Goal: Task Accomplishment & Management: Complete application form

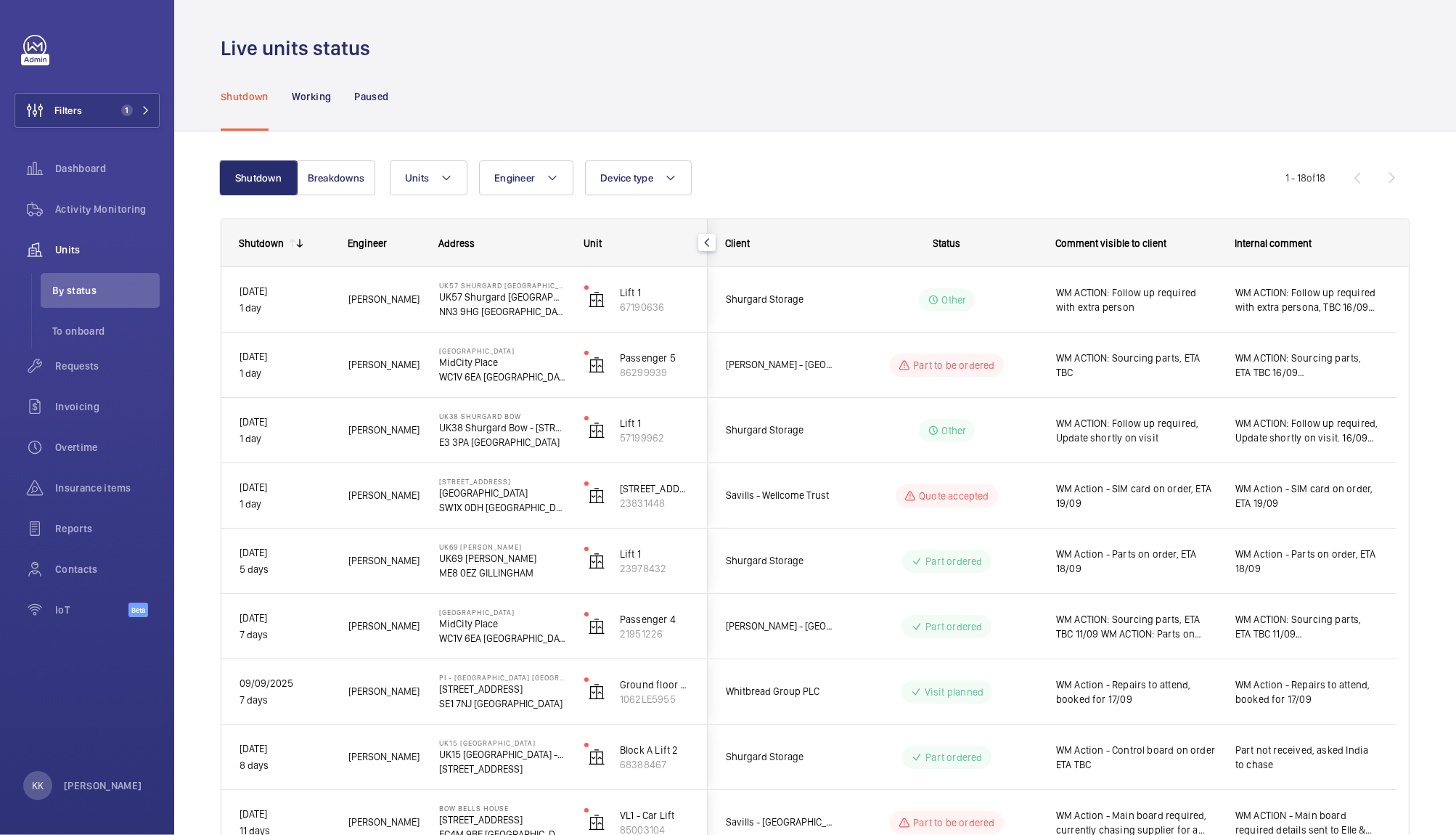
scroll to position [124, 0]
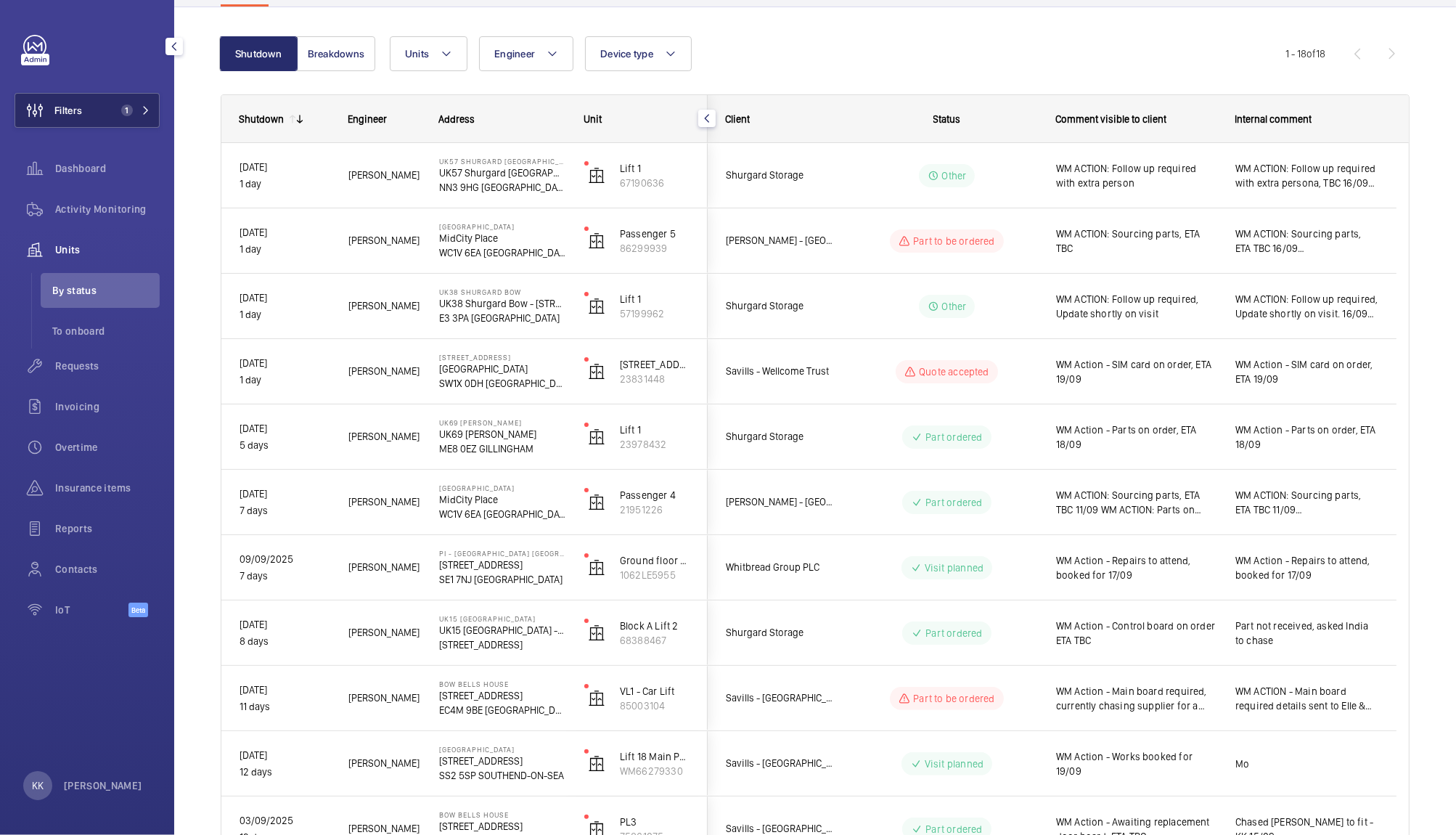
click at [81, 126] on span "Filters" at bounding box center [48, 110] width 66 height 35
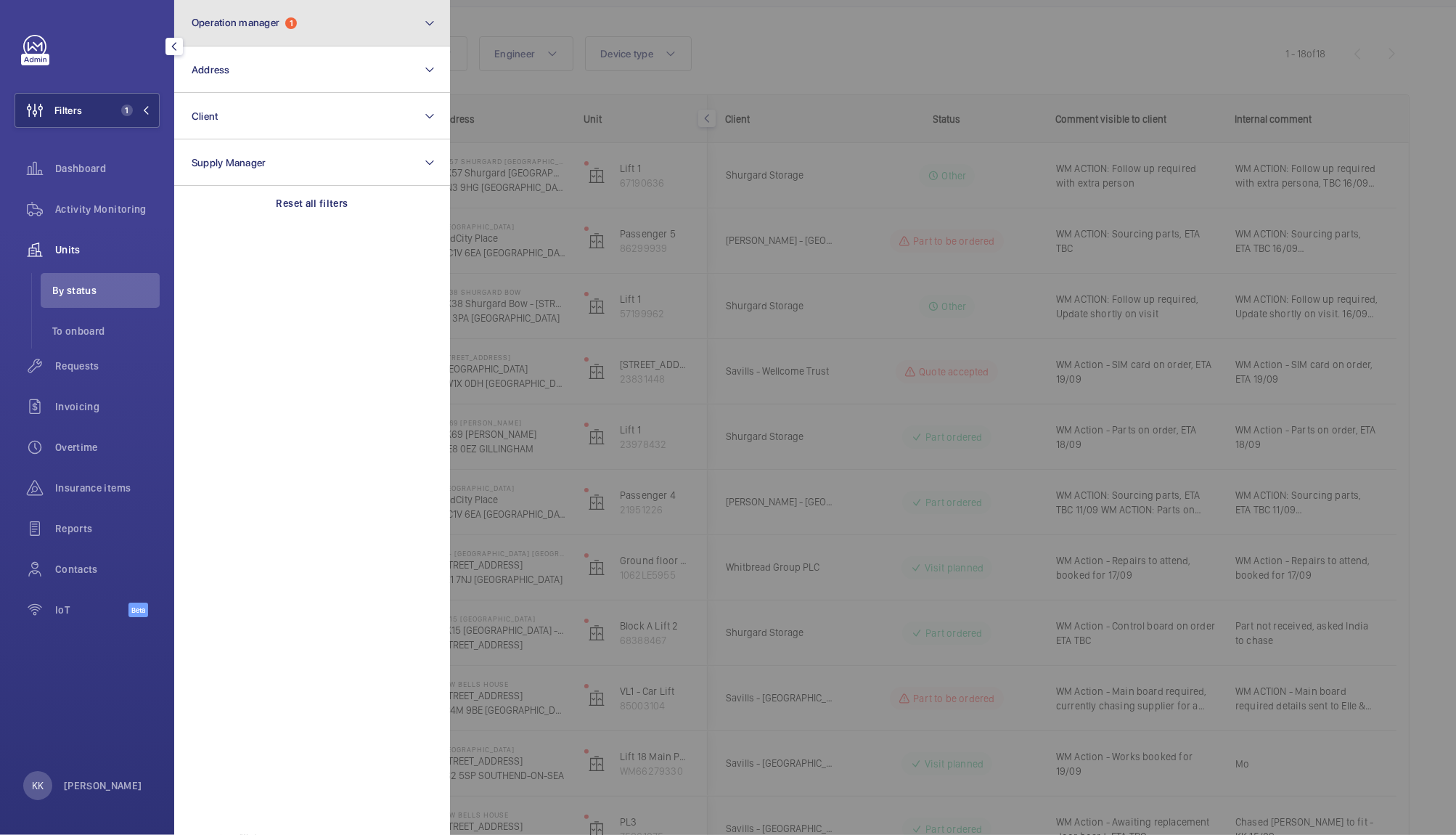
click at [266, 37] on button "Operation manager 1" at bounding box center [312, 23] width 276 height 47
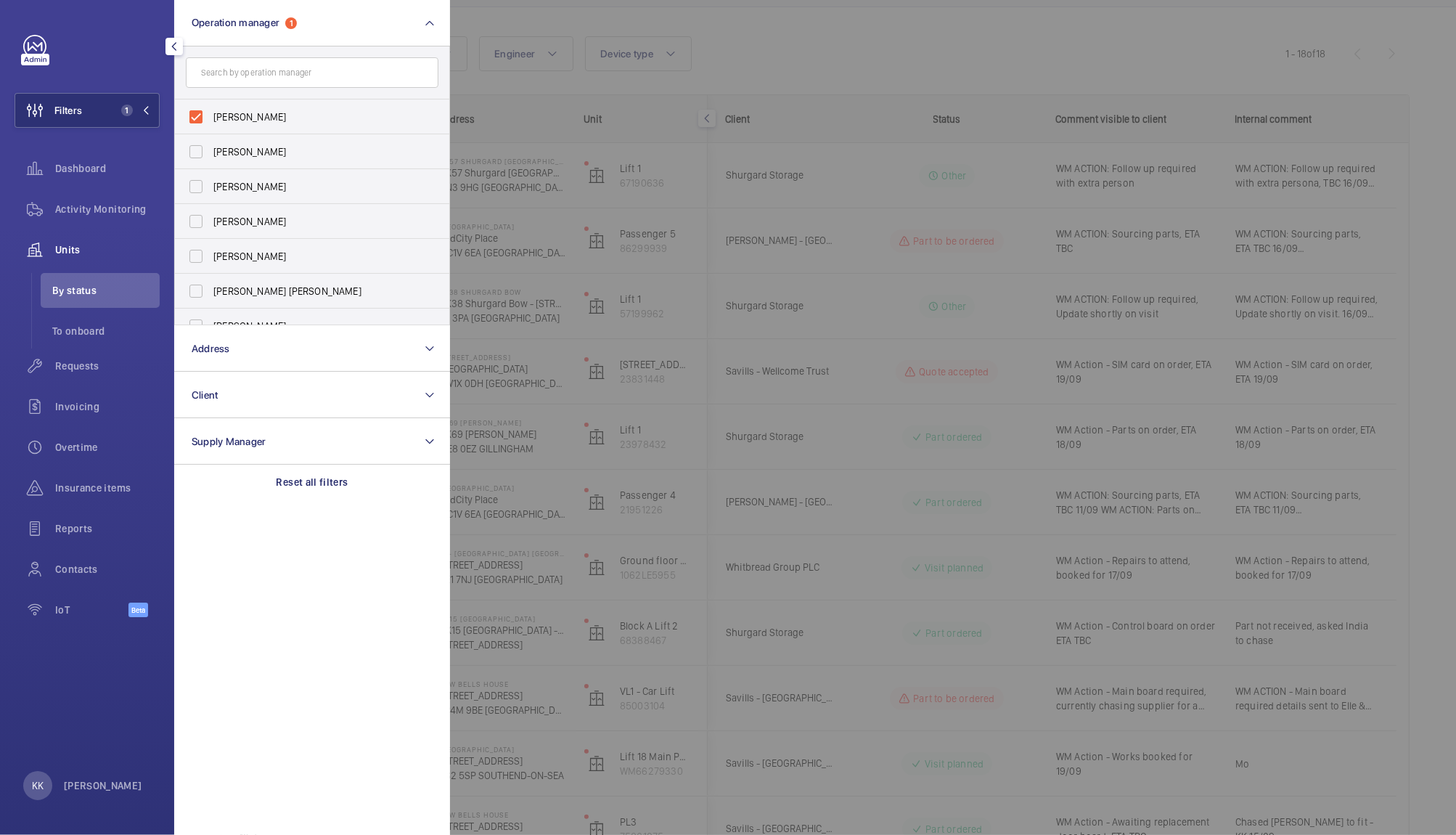
click at [595, 34] on div at bounding box center [1178, 418] width 1456 height 835
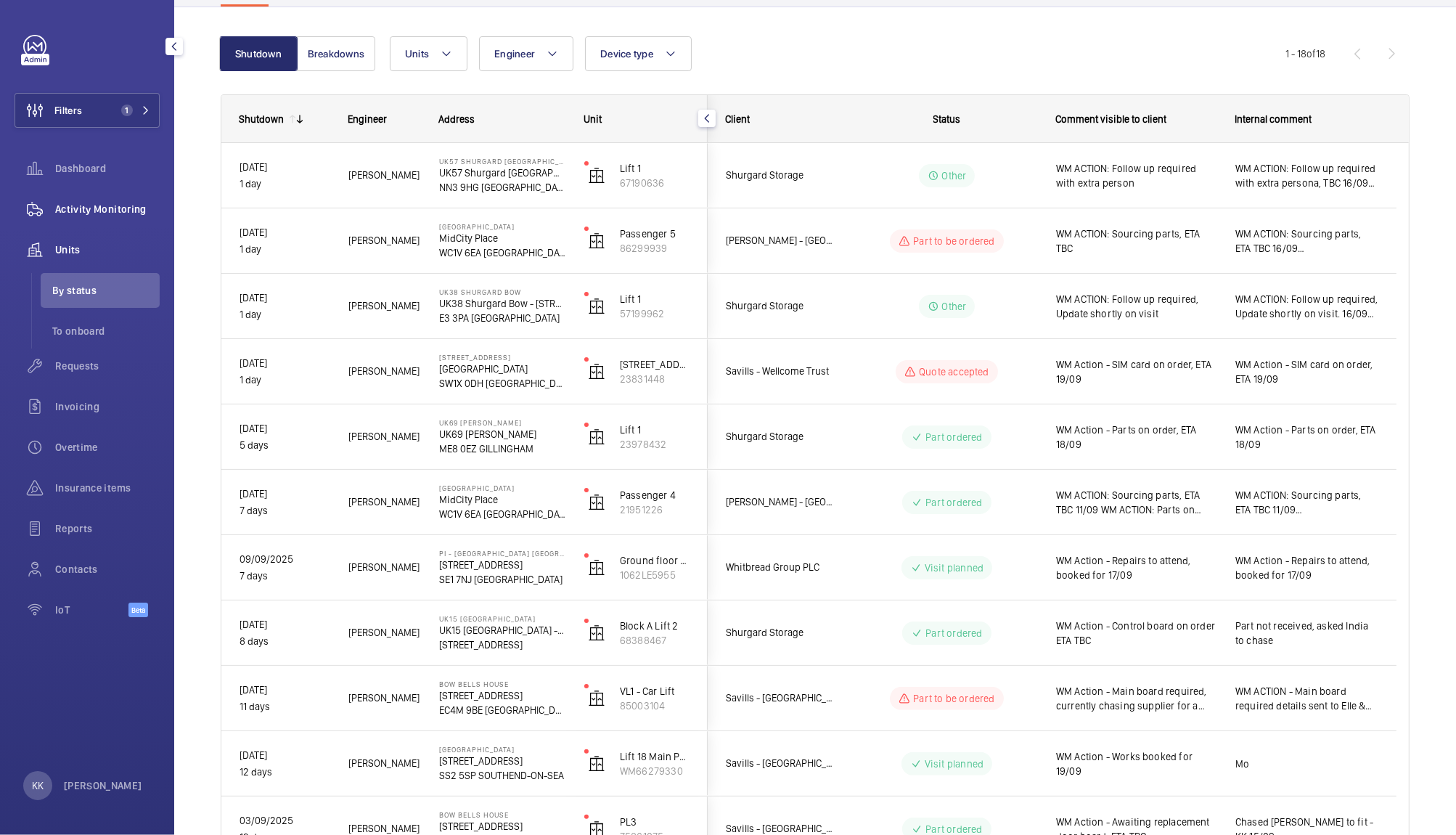
click at [90, 222] on div "Activity Monitoring" at bounding box center [87, 208] width 145 height 35
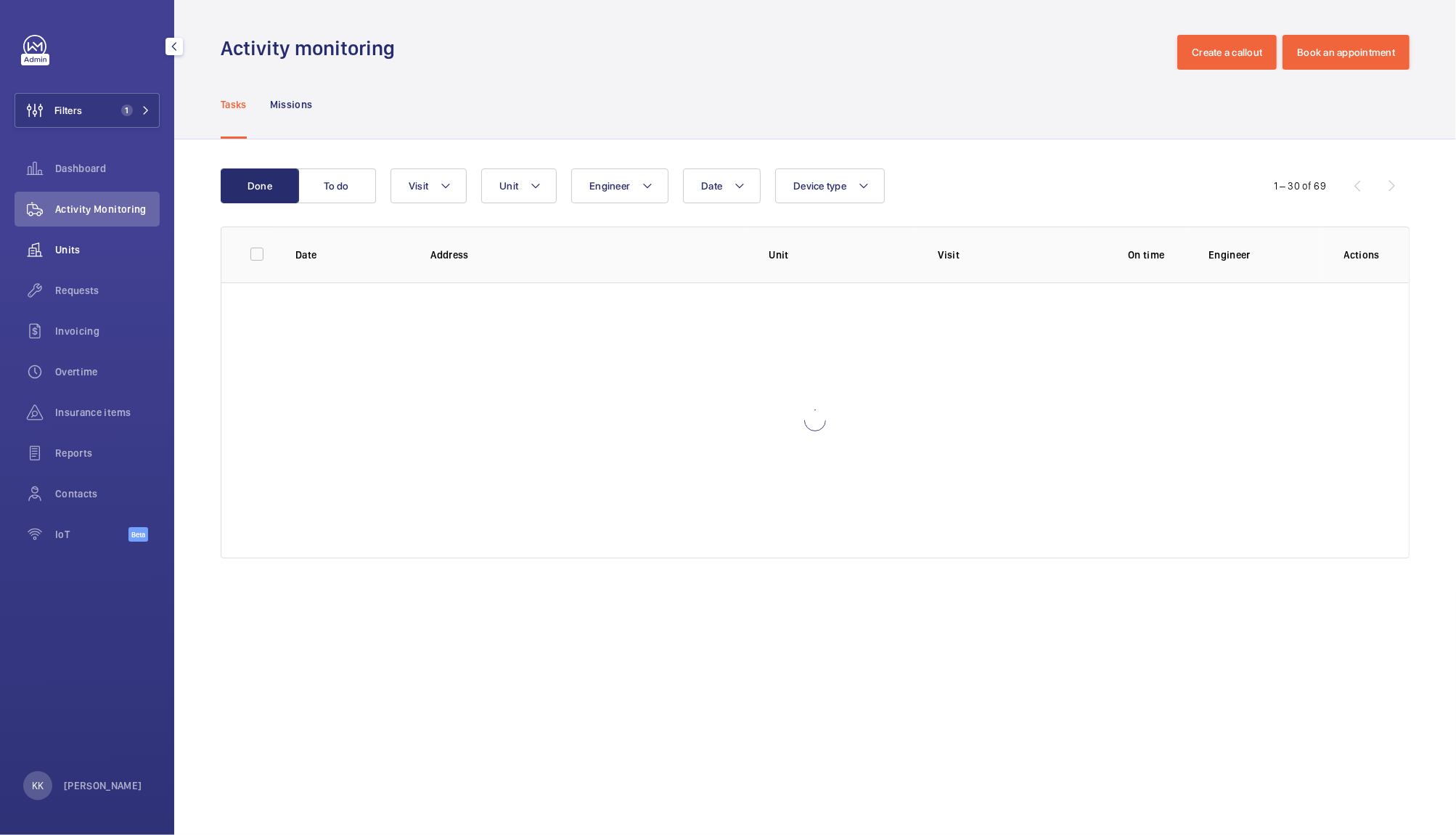
click at [51, 242] on wm-front-icon-button at bounding box center [35, 249] width 41 height 35
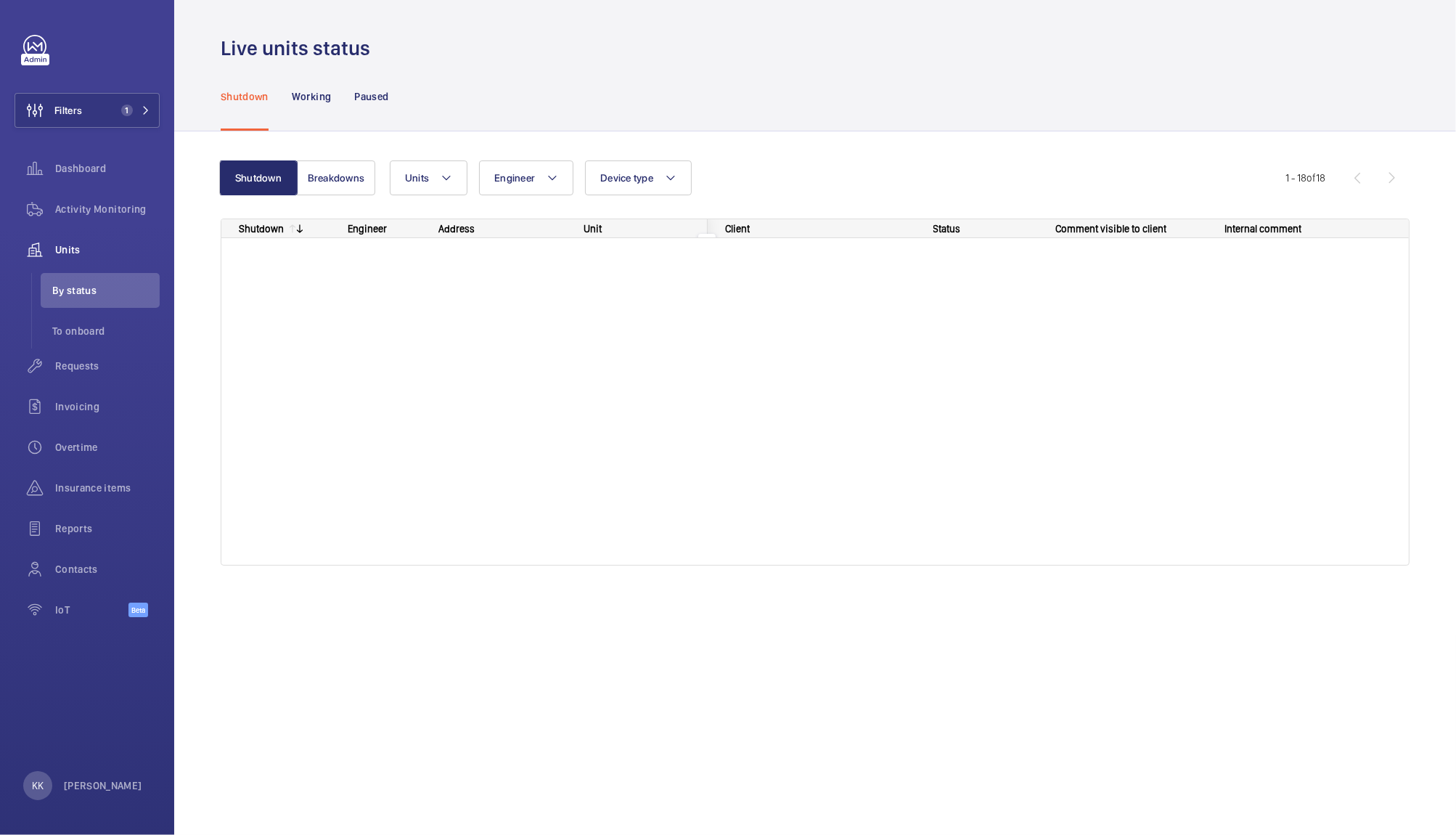
click at [807, 97] on div "Shutdown Working Paused" at bounding box center [814, 96] width 1189 height 69
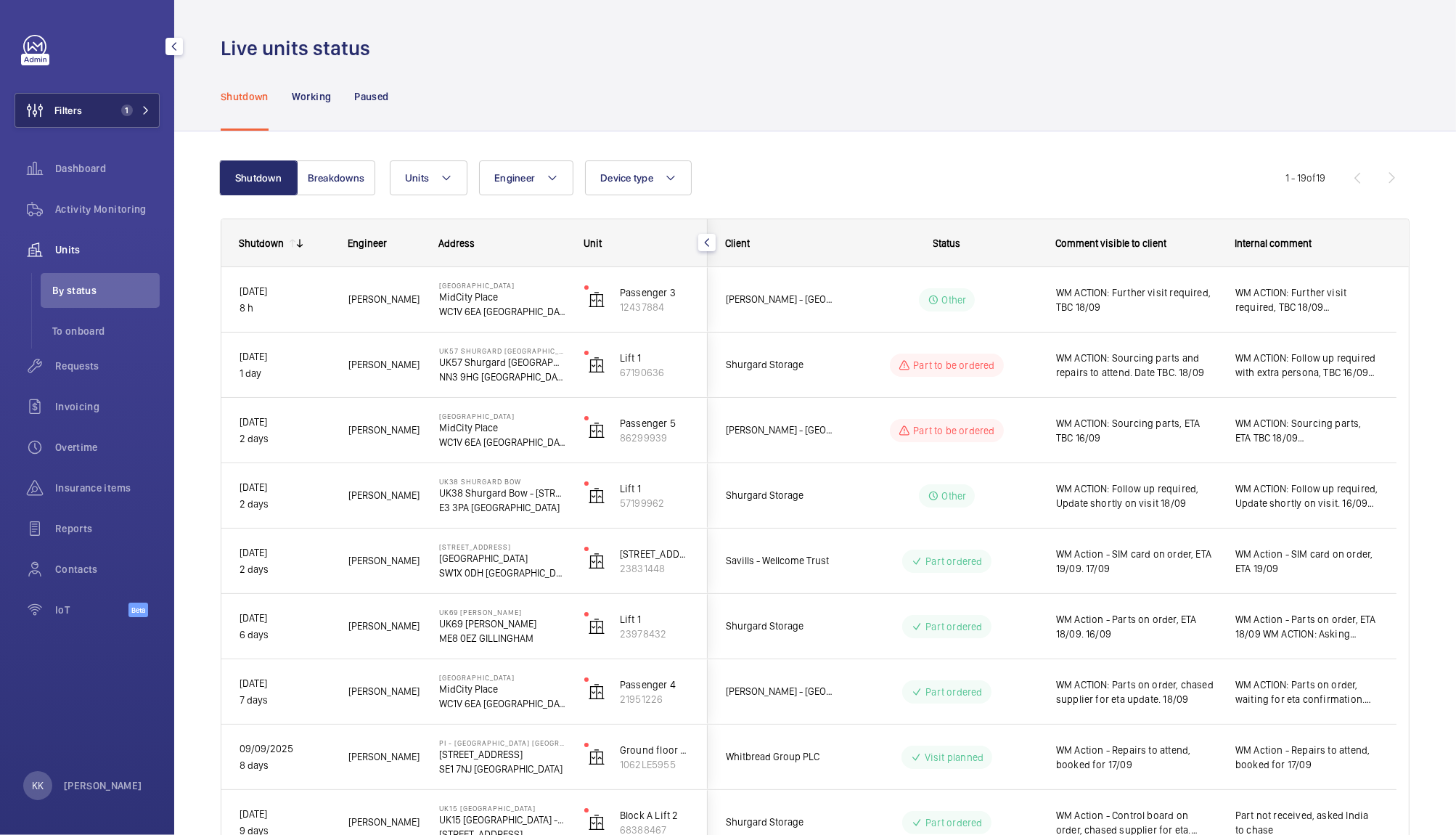
click at [97, 101] on button "Filters 1" at bounding box center [87, 110] width 145 height 35
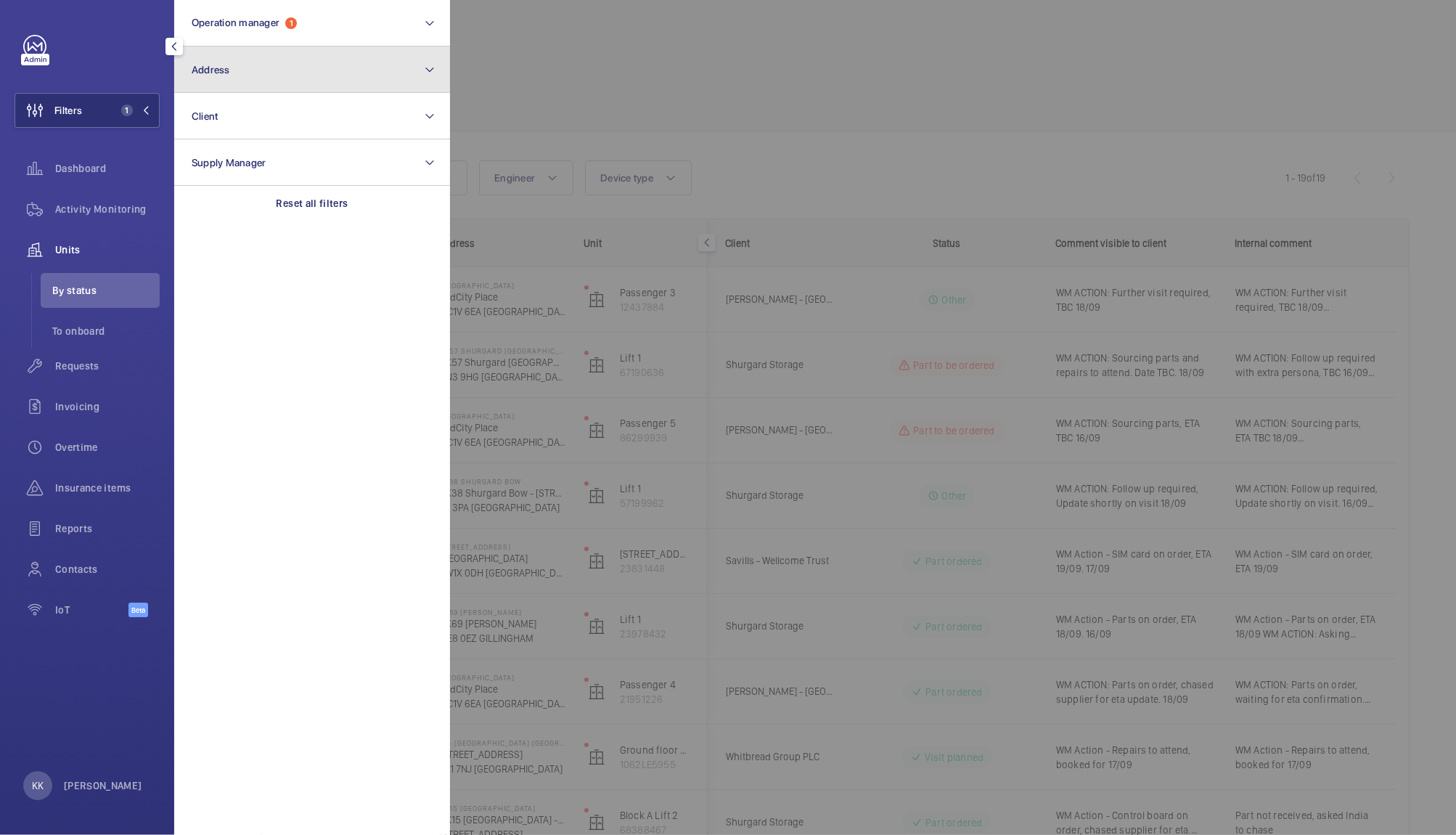
click at [223, 64] on span "Address" at bounding box center [210, 69] width 39 height 12
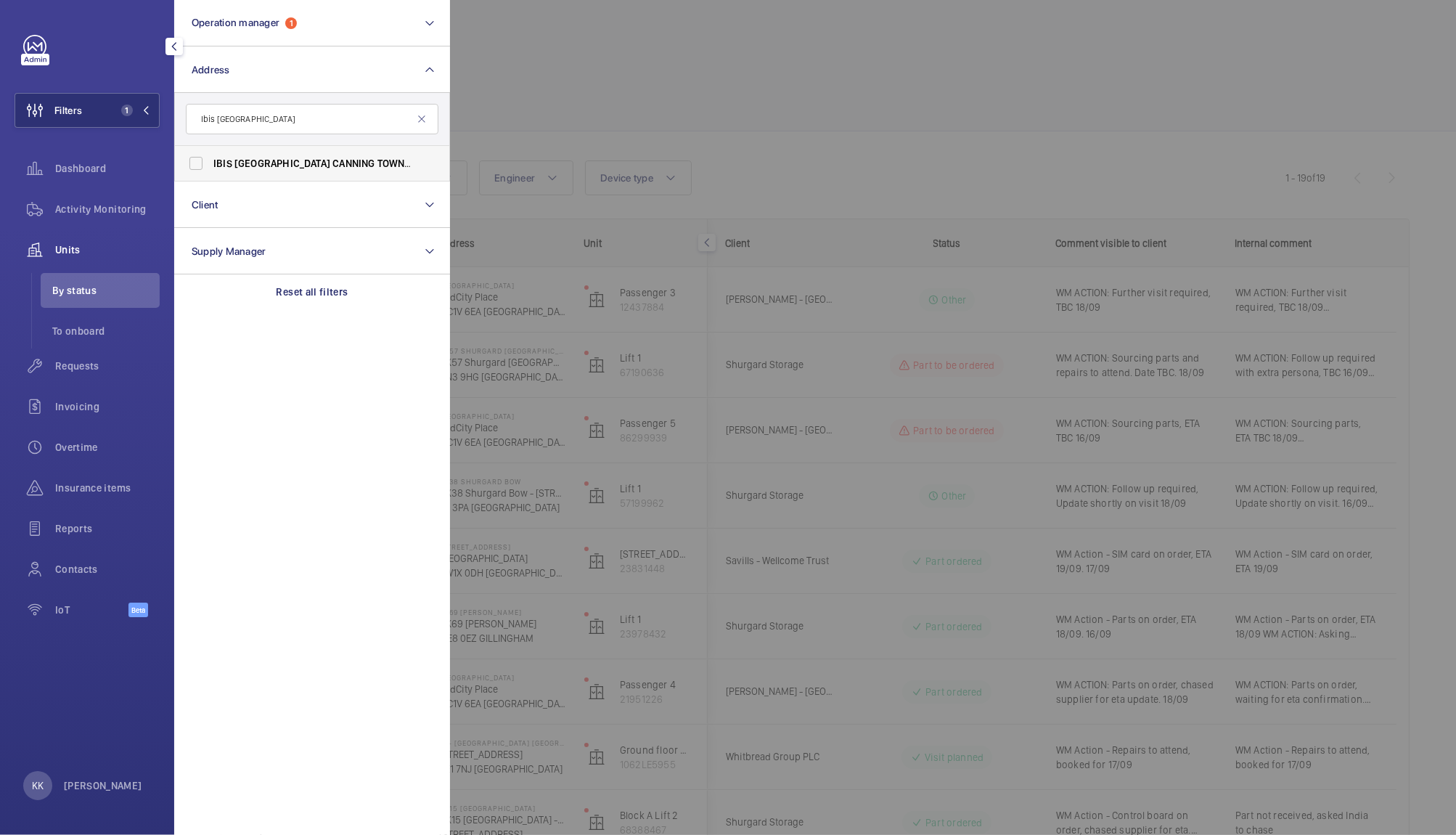
type input "Ibis London Canning Town"
click at [247, 164] on span "LONDON" at bounding box center [282, 164] width 96 height 12
click at [210, 164] on input "IBIS LONDON CANNING TOWN - HA070, IBIS LONDON CANNING TOWN , 8 Silver town Way,…" at bounding box center [195, 163] width 29 height 29
checkbox input "true"
click at [89, 219] on div "Activity Monitoring" at bounding box center [87, 208] width 145 height 35
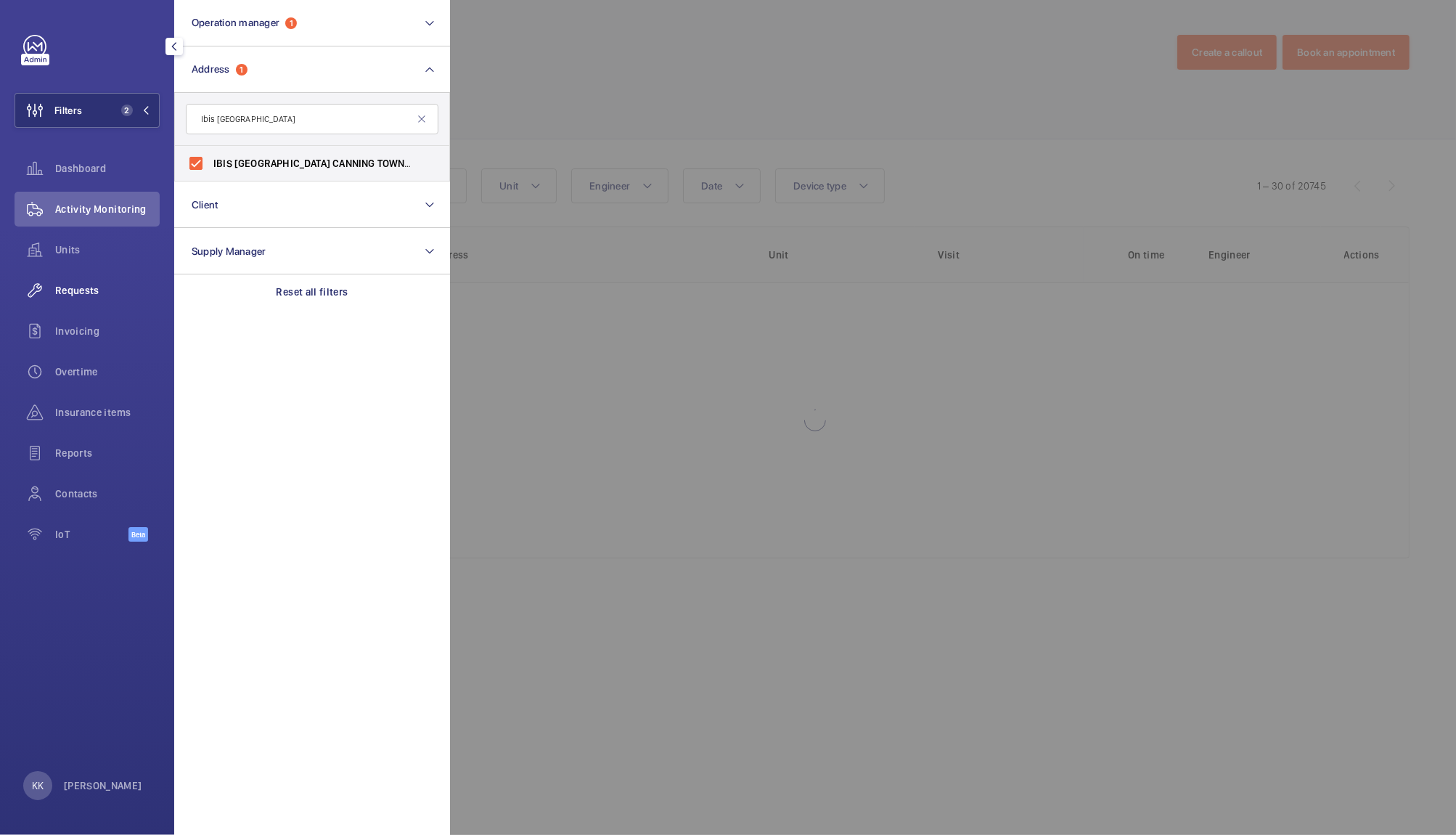
click at [67, 297] on span "Requests" at bounding box center [107, 290] width 104 height 15
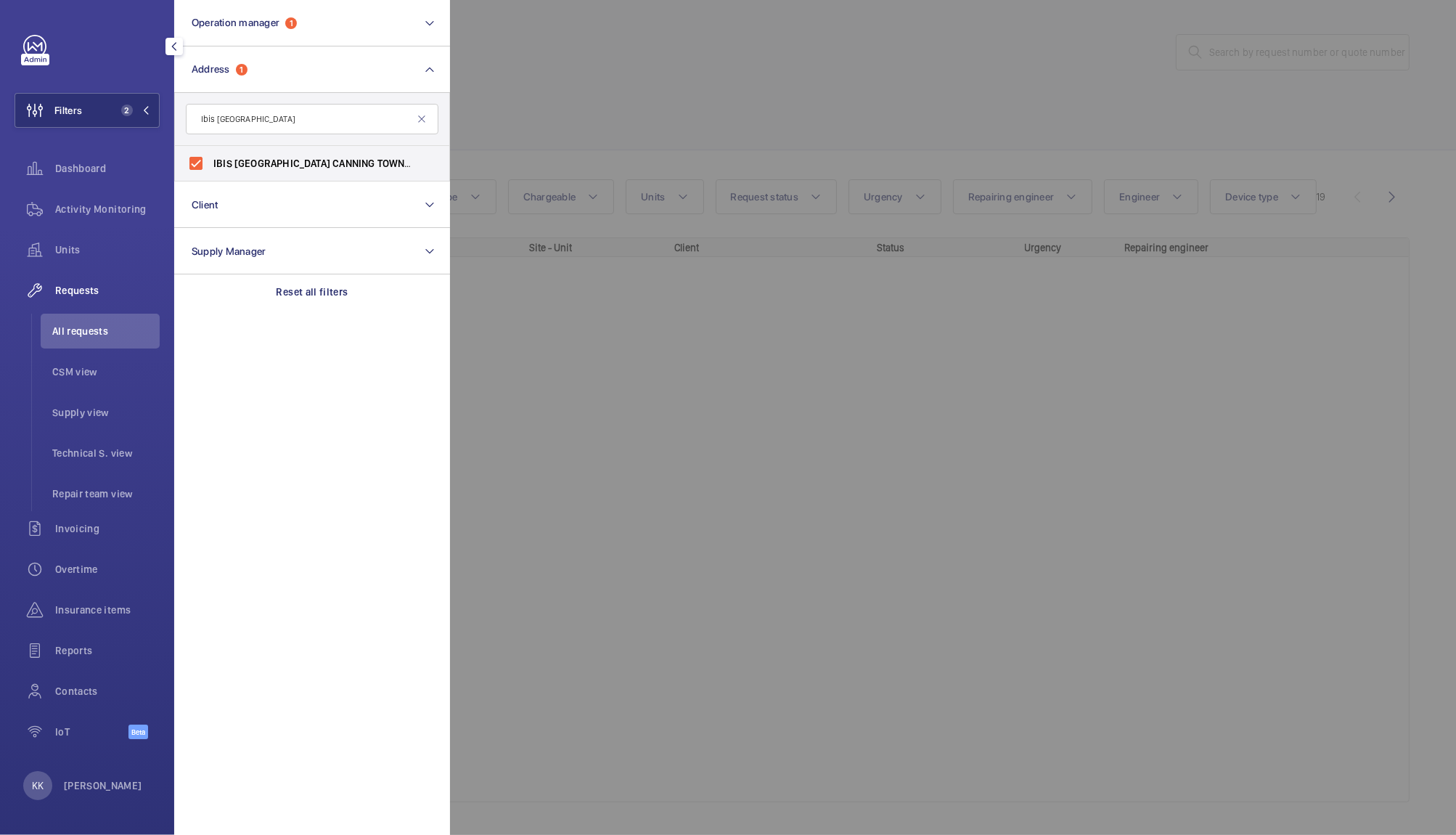
click at [616, 84] on div at bounding box center [1178, 418] width 1456 height 835
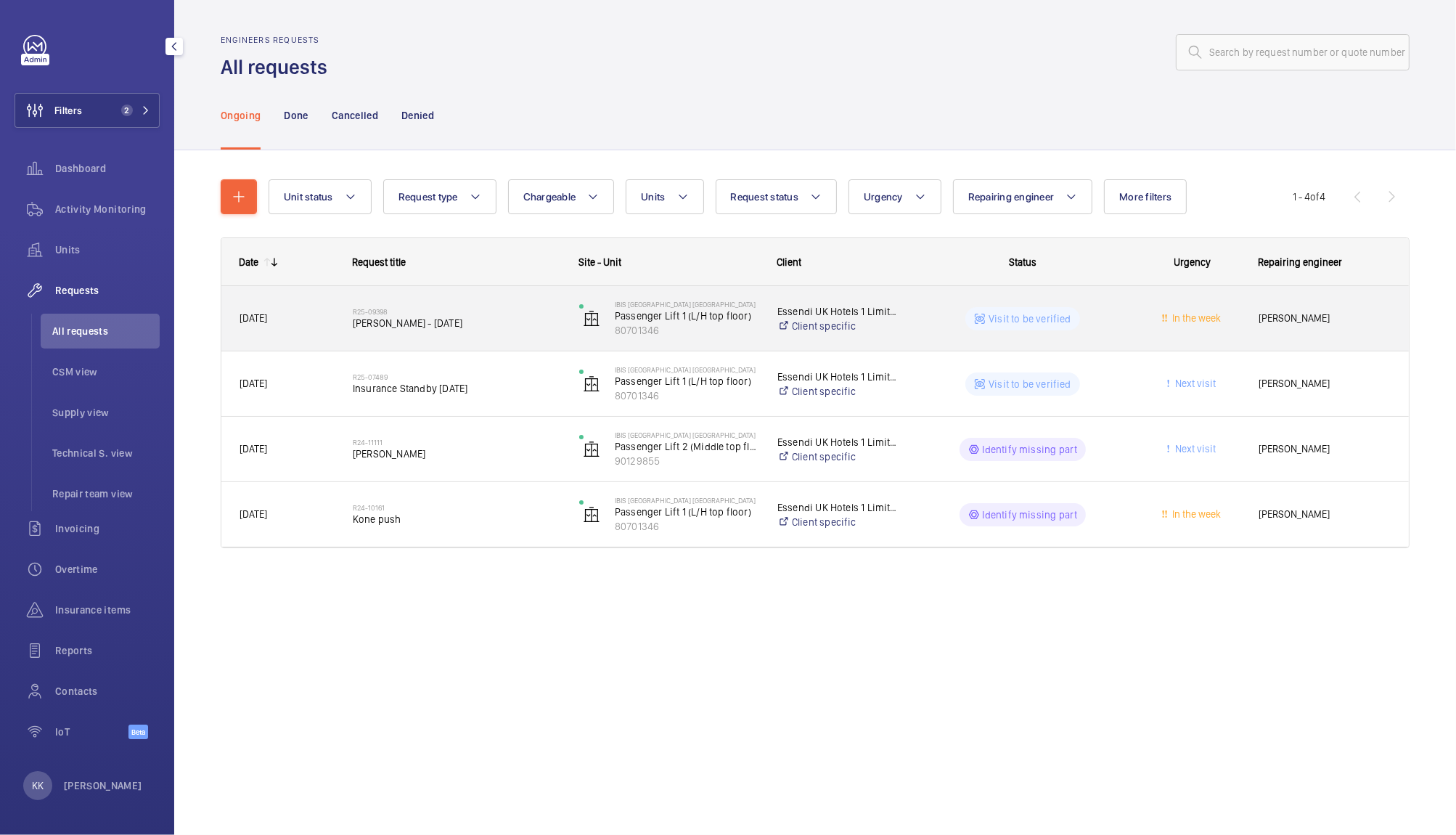
click at [441, 310] on h2 "R25-09398" at bounding box center [456, 311] width 207 height 9
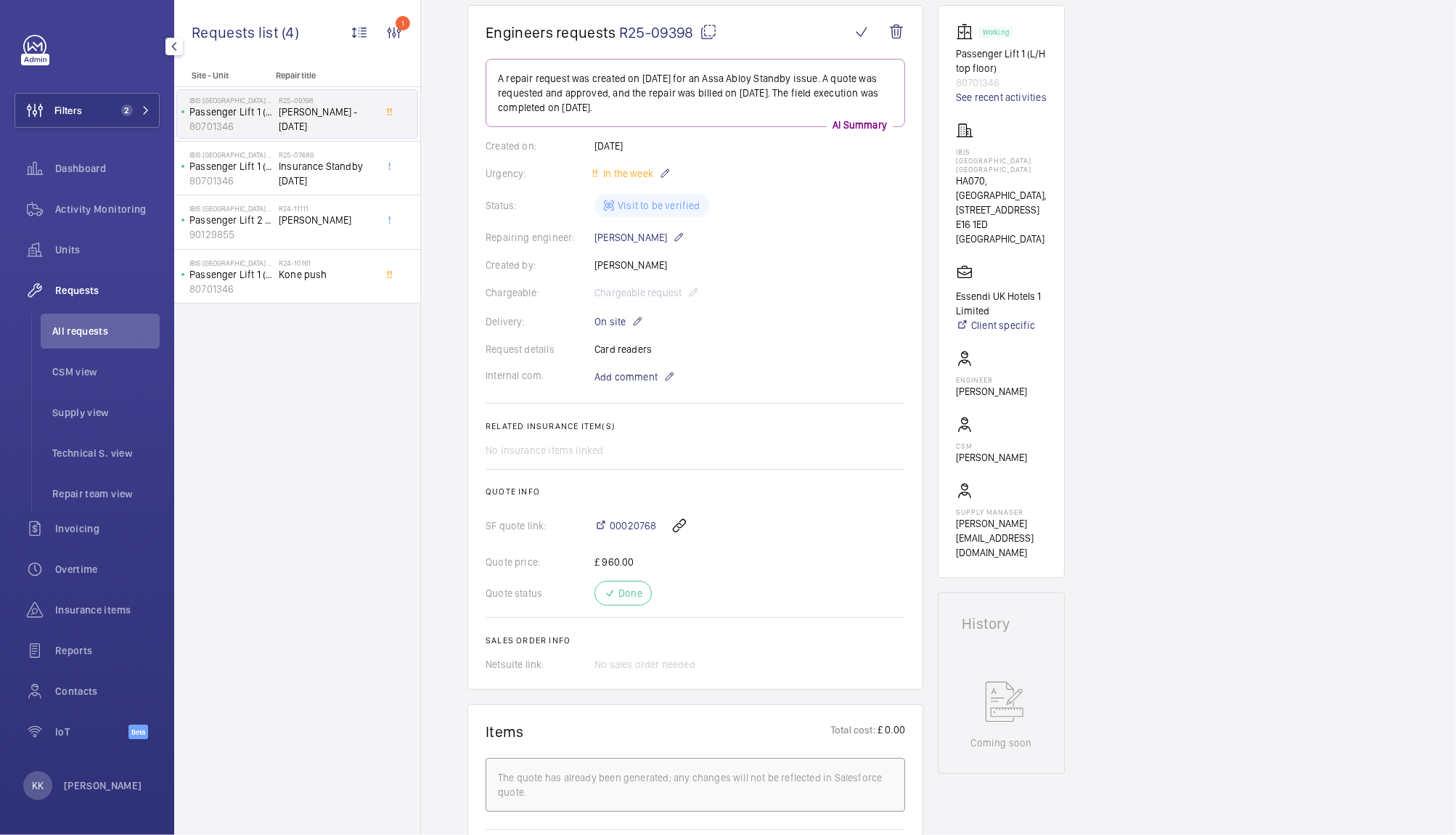
scroll to position [133, 0]
click at [633, 524] on span "00020768" at bounding box center [633, 529] width 47 height 15
click at [323, 174] on span "Insurance Standby 13th June" at bounding box center [326, 173] width 96 height 29
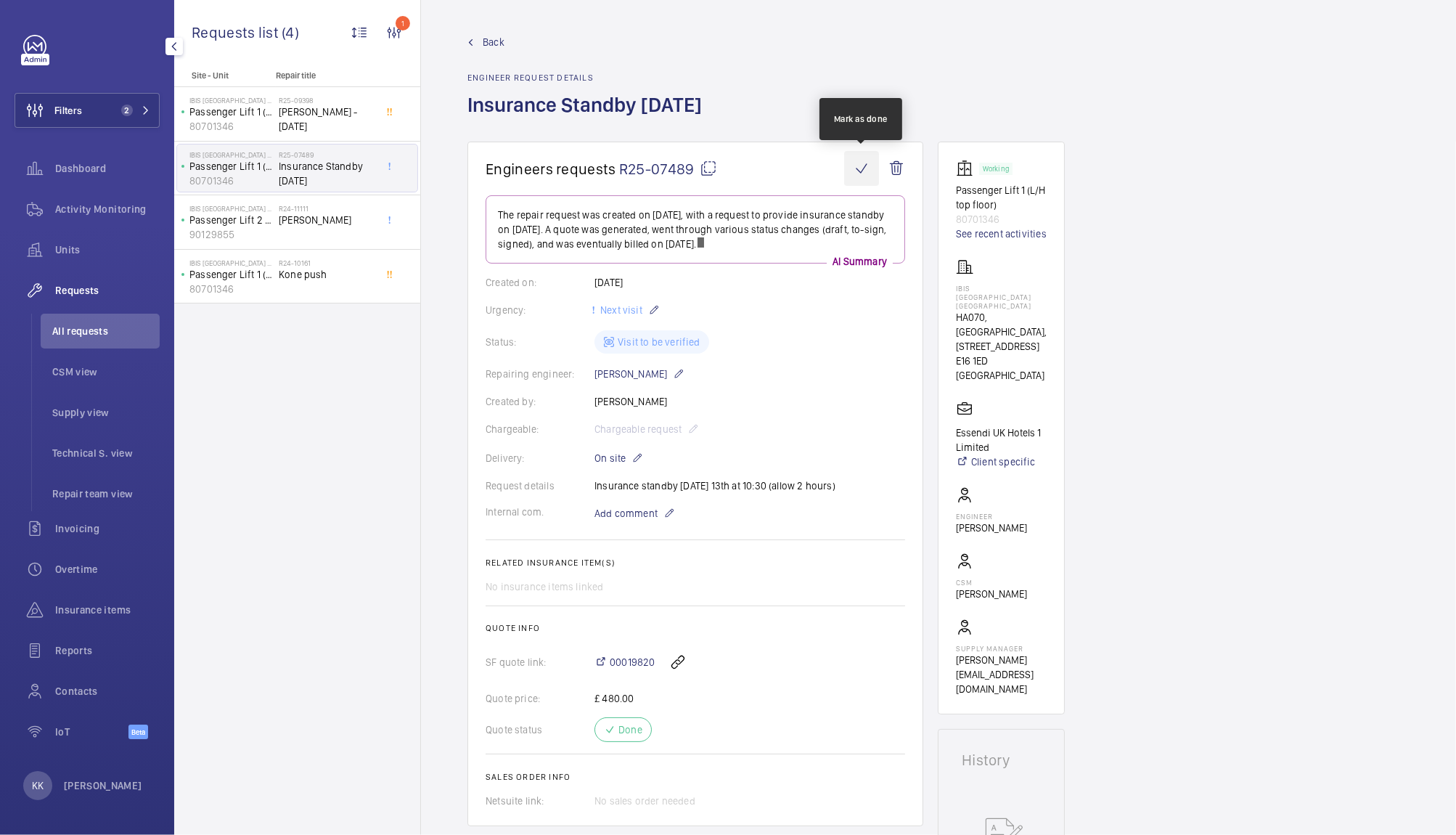
click at [860, 163] on wm-front-icon-button at bounding box center [861, 168] width 35 height 35
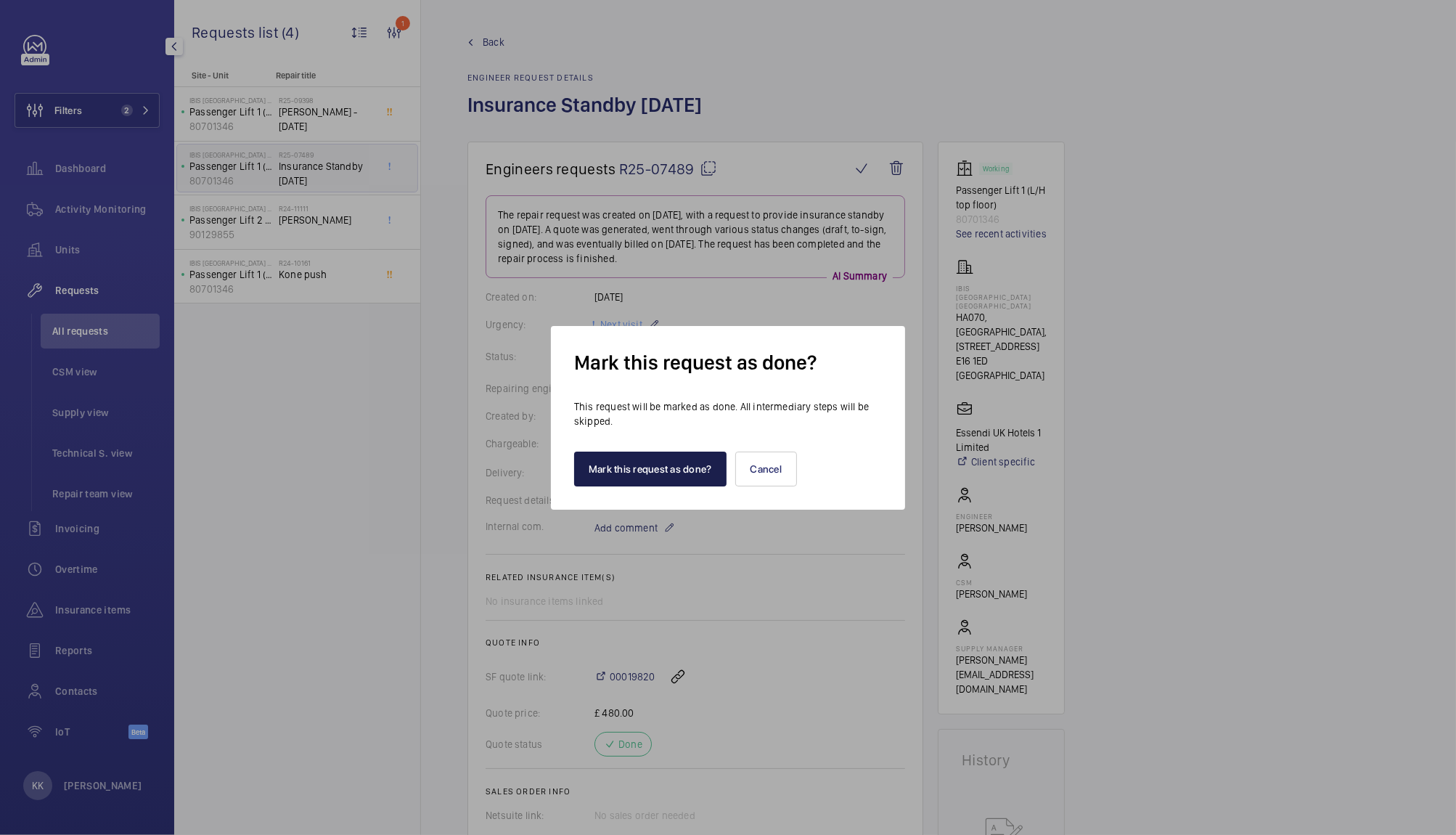
click at [598, 467] on button "Mark this request as done?" at bounding box center [651, 468] width 153 height 35
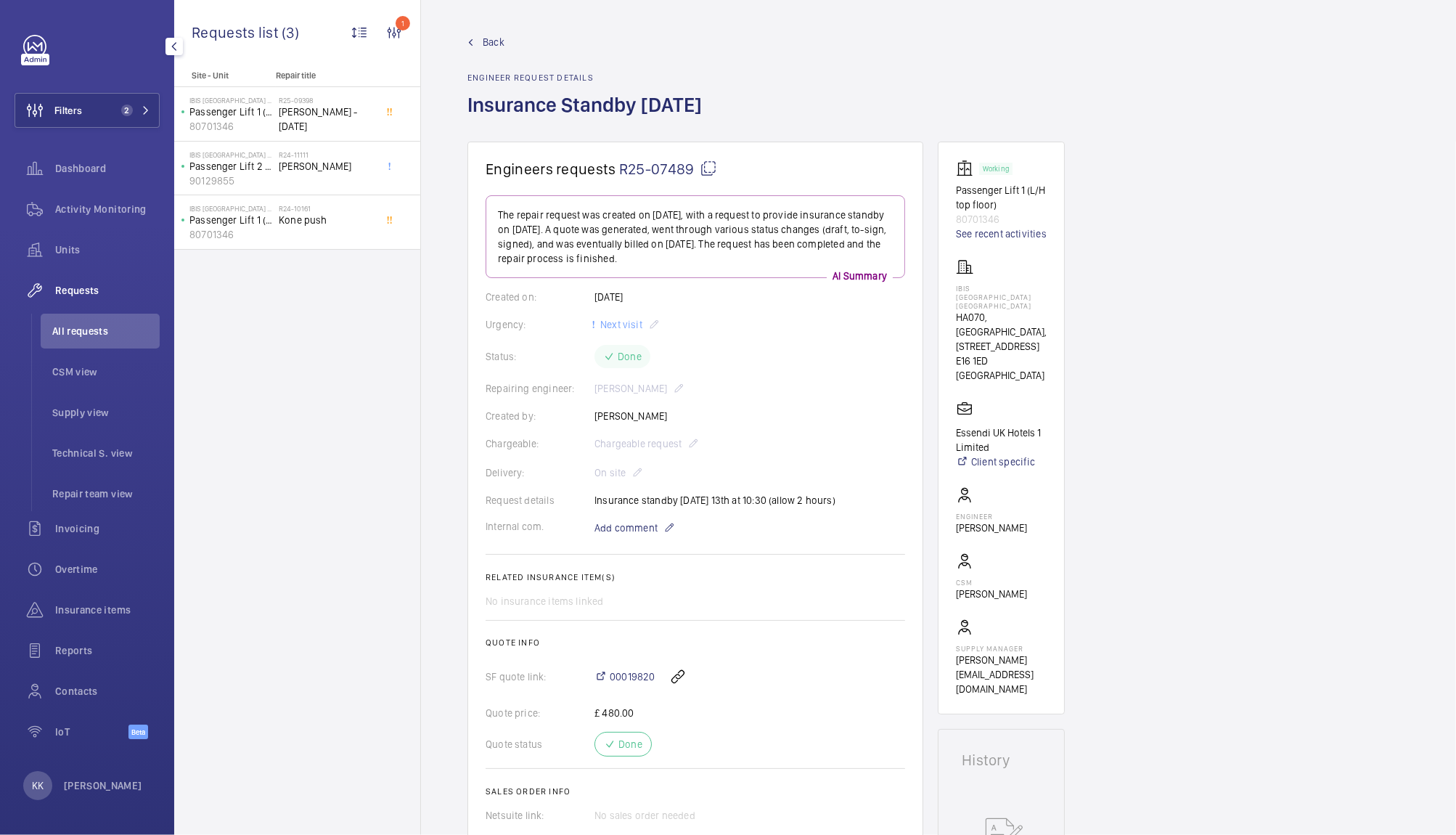
click at [480, 43] on link "Back" at bounding box center [588, 42] width 243 height 15
click at [69, 337] on span "All requests" at bounding box center [106, 330] width 107 height 15
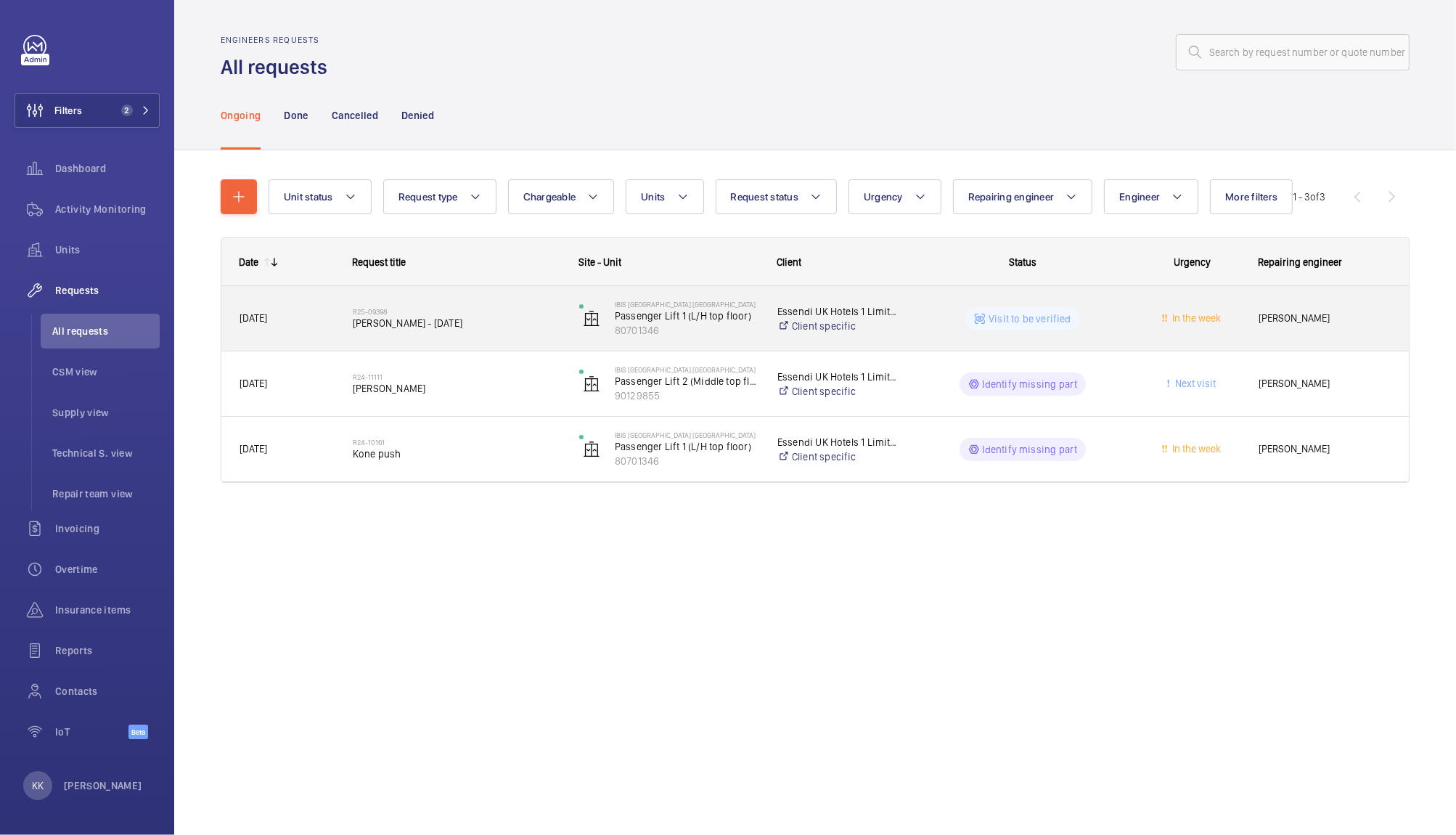
click at [408, 329] on span "Assa Abloy Standby - 18th July" at bounding box center [456, 322] width 207 height 15
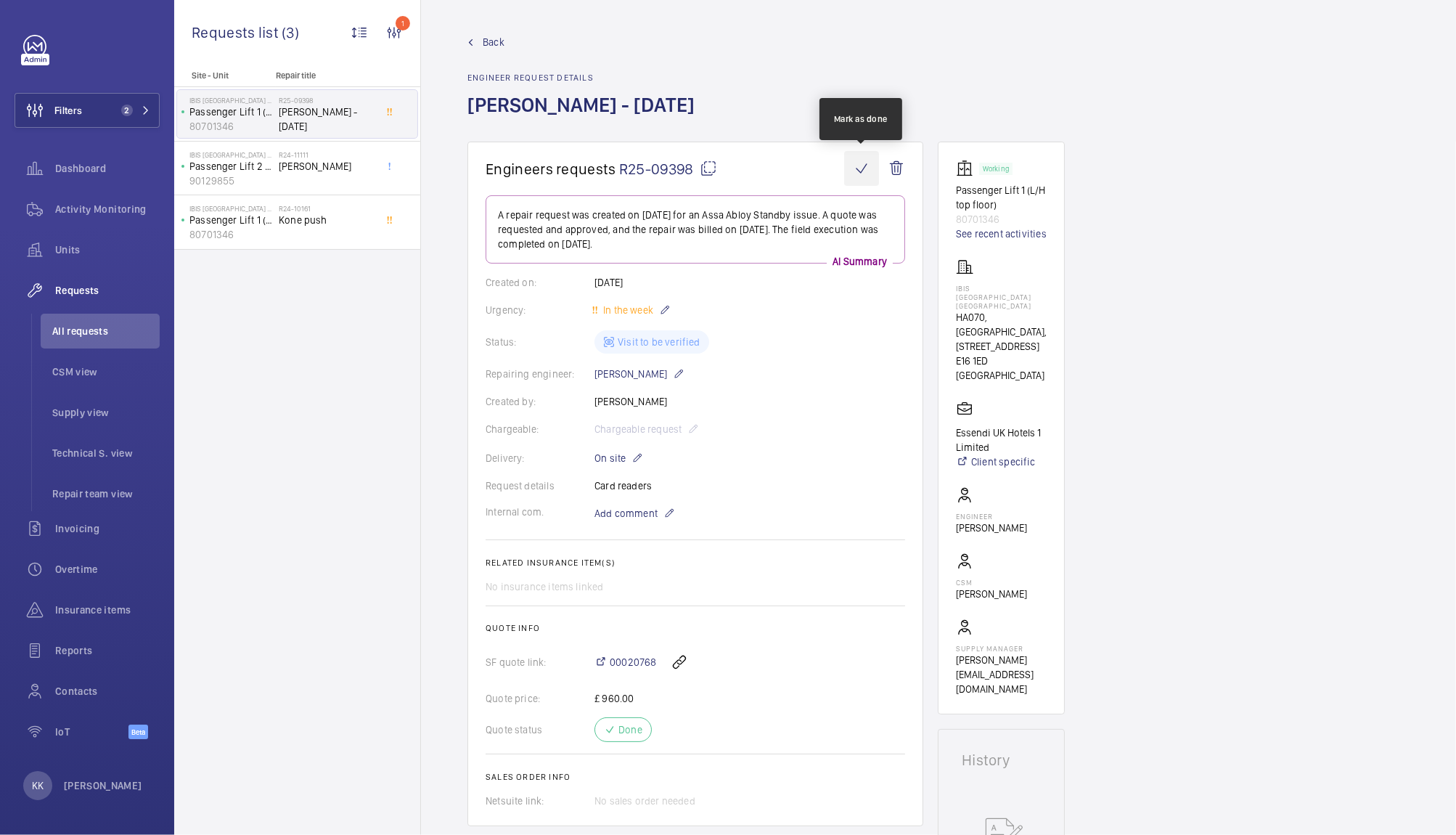
click at [855, 169] on wm-front-icon-button at bounding box center [861, 168] width 35 height 35
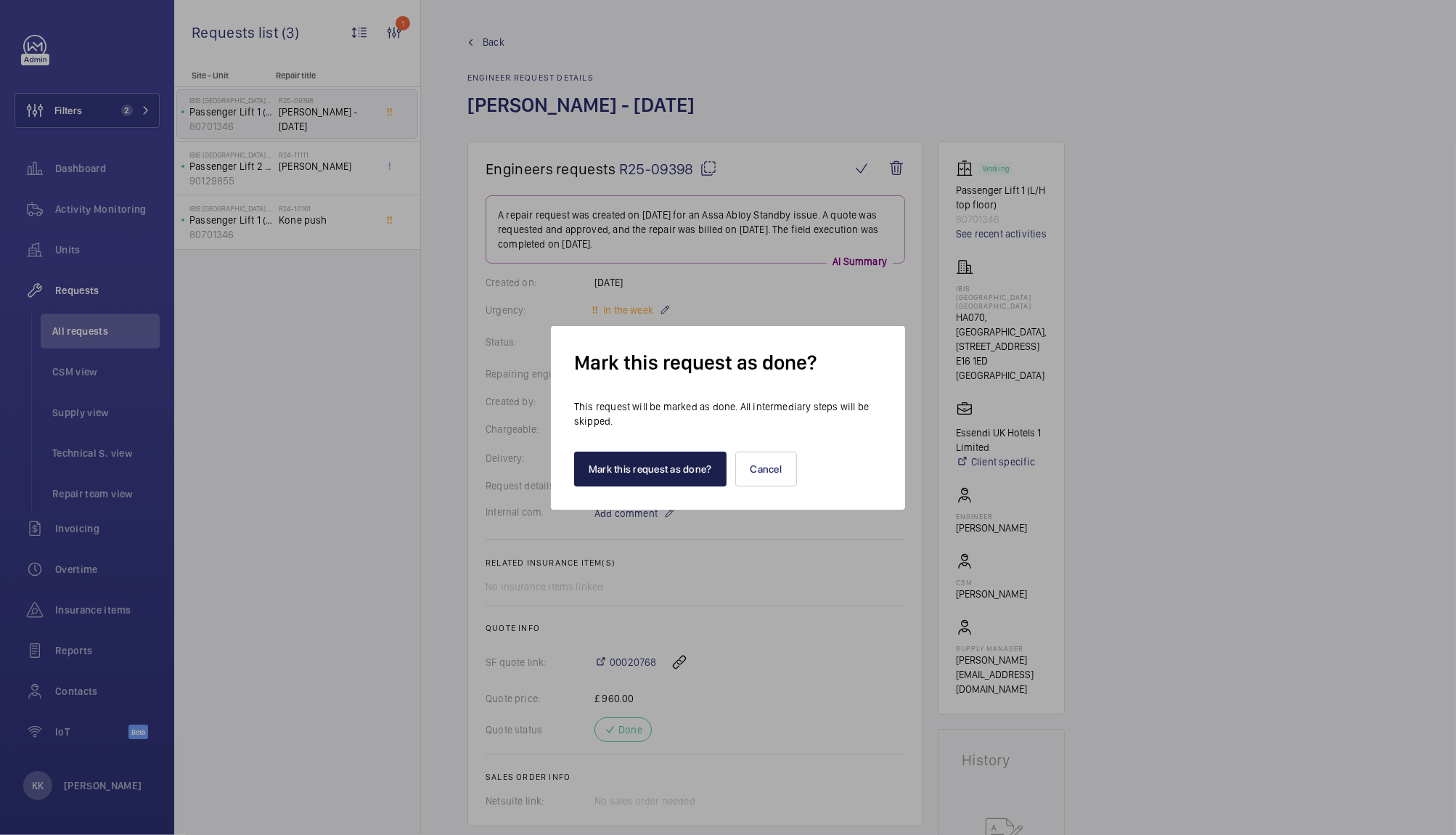
click at [597, 470] on button "Mark this request as done?" at bounding box center [651, 468] width 153 height 35
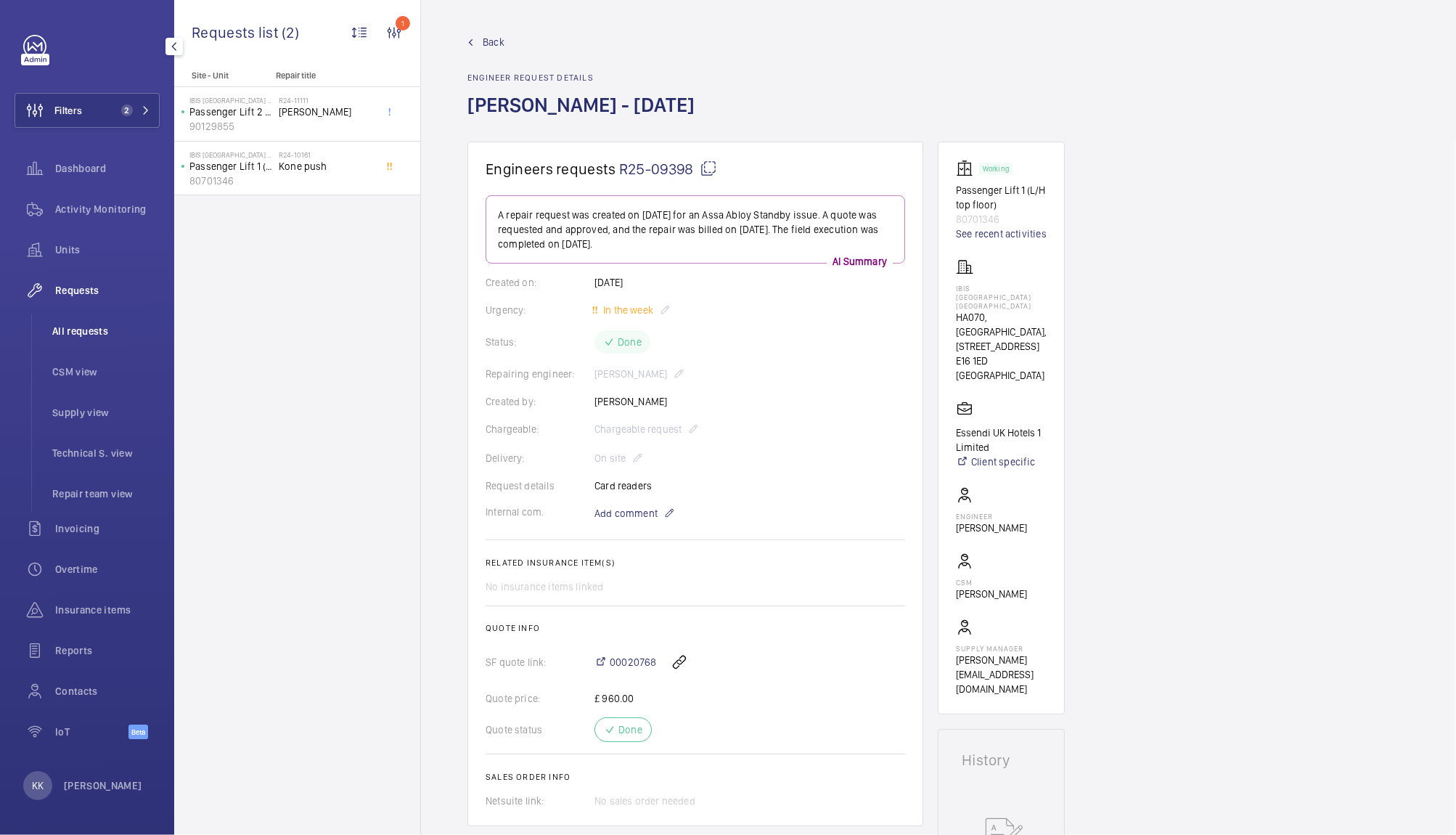
click at [87, 326] on span "All requests" at bounding box center [106, 330] width 107 height 15
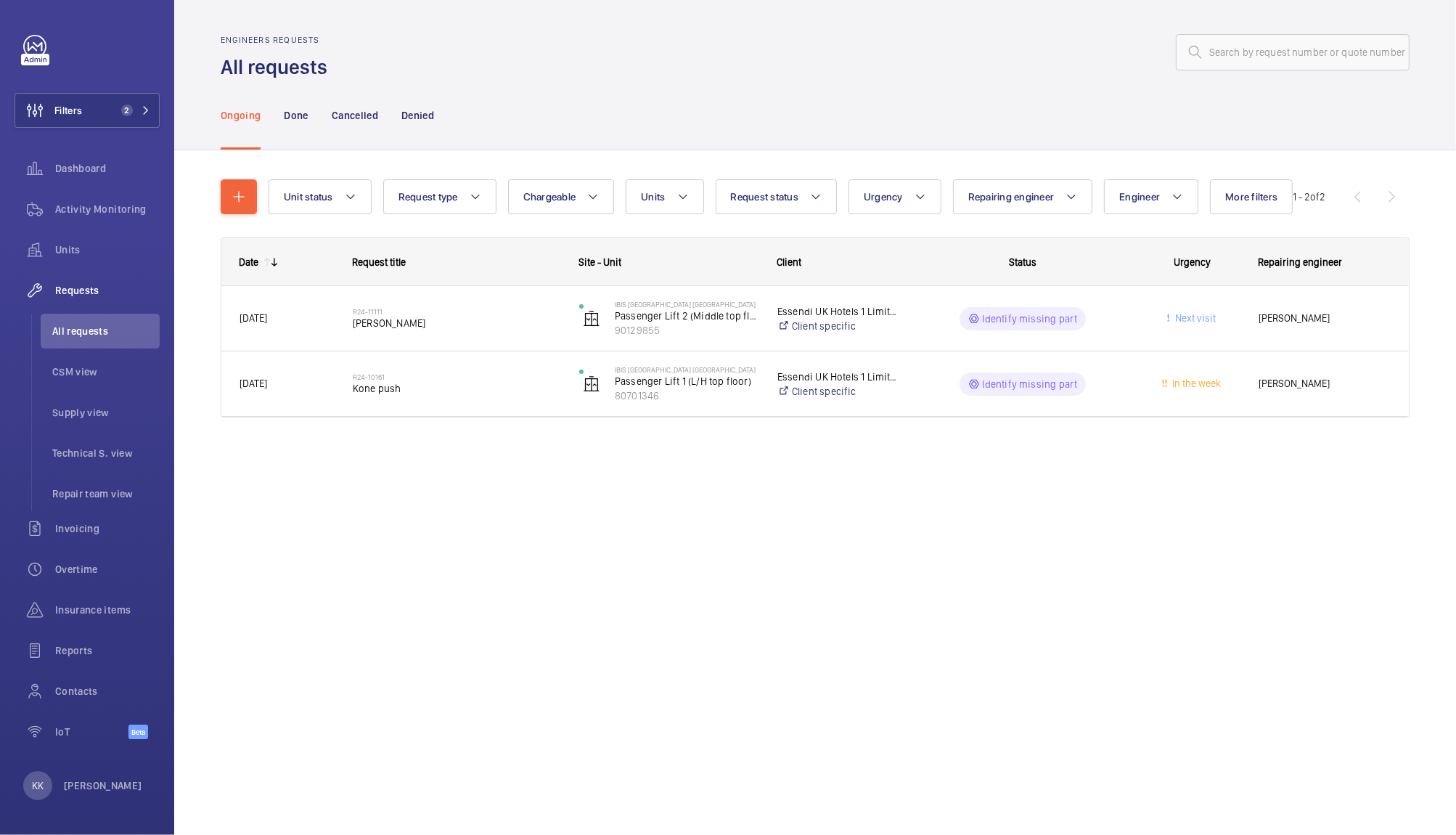
click at [472, 59] on div at bounding box center [873, 52] width 1073 height 35
click at [376, 45] on div at bounding box center [873, 52] width 1073 height 35
click at [671, 527] on div "Engineers requests All requests Ongoing Done Cancelled Denied Unit status Reque…" at bounding box center [815, 418] width 1282 height 835
click at [231, 201] on mat-icon "button" at bounding box center [239, 197] width 18 height 18
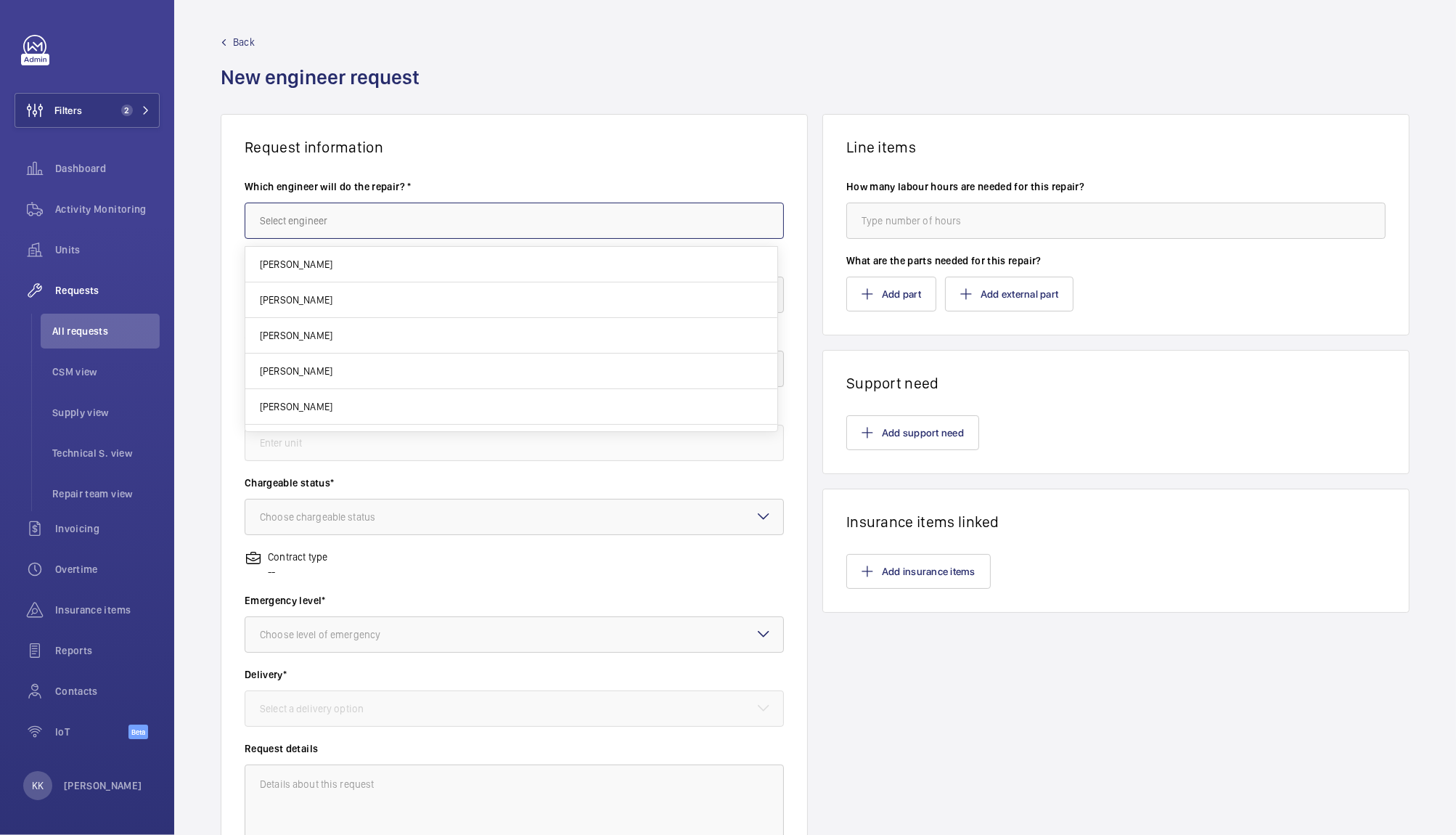
click at [387, 229] on input "text" at bounding box center [515, 220] width 540 height 37
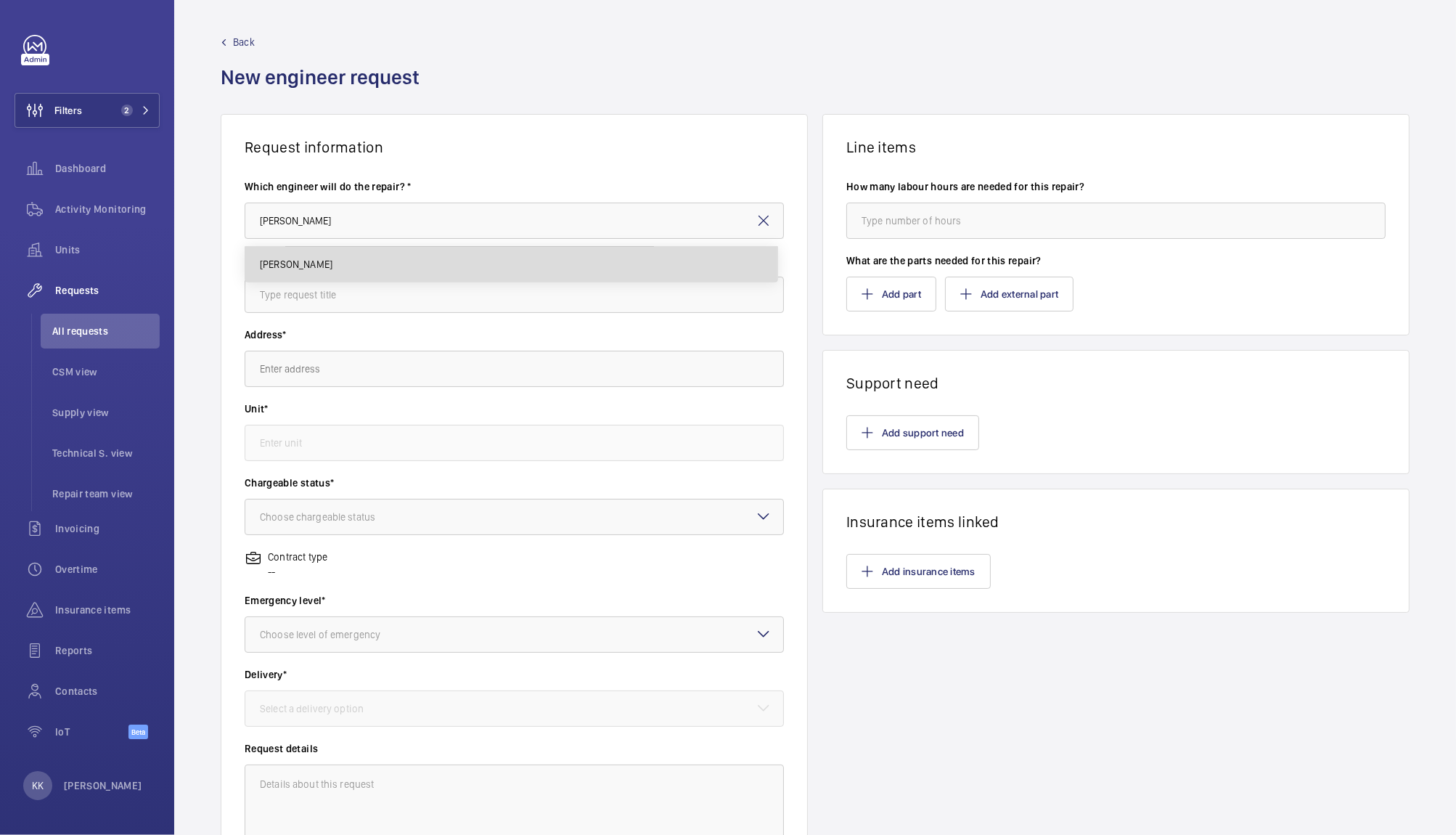
click at [347, 268] on mat-option "[PERSON_NAME]" at bounding box center [511, 264] width 532 height 35
type input "[PERSON_NAME]"
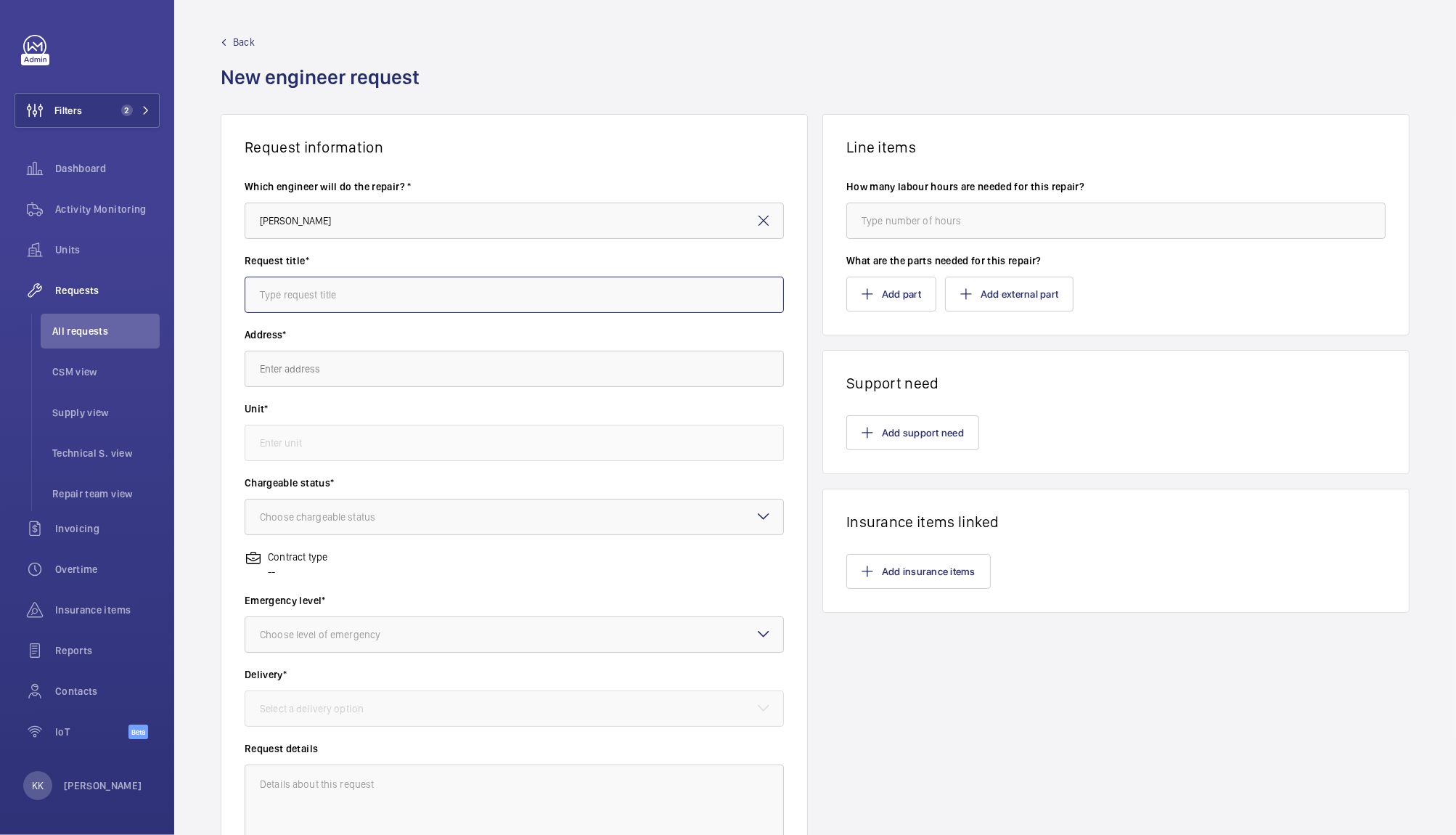
click at [351, 297] on input "text" at bounding box center [515, 295] width 540 height 37
type input "AssaAbloy Standby - 24th Summer 9:30AM"
click at [345, 378] on input "text" at bounding box center [515, 369] width 540 height 37
paste input "Ibis London Canning Town"
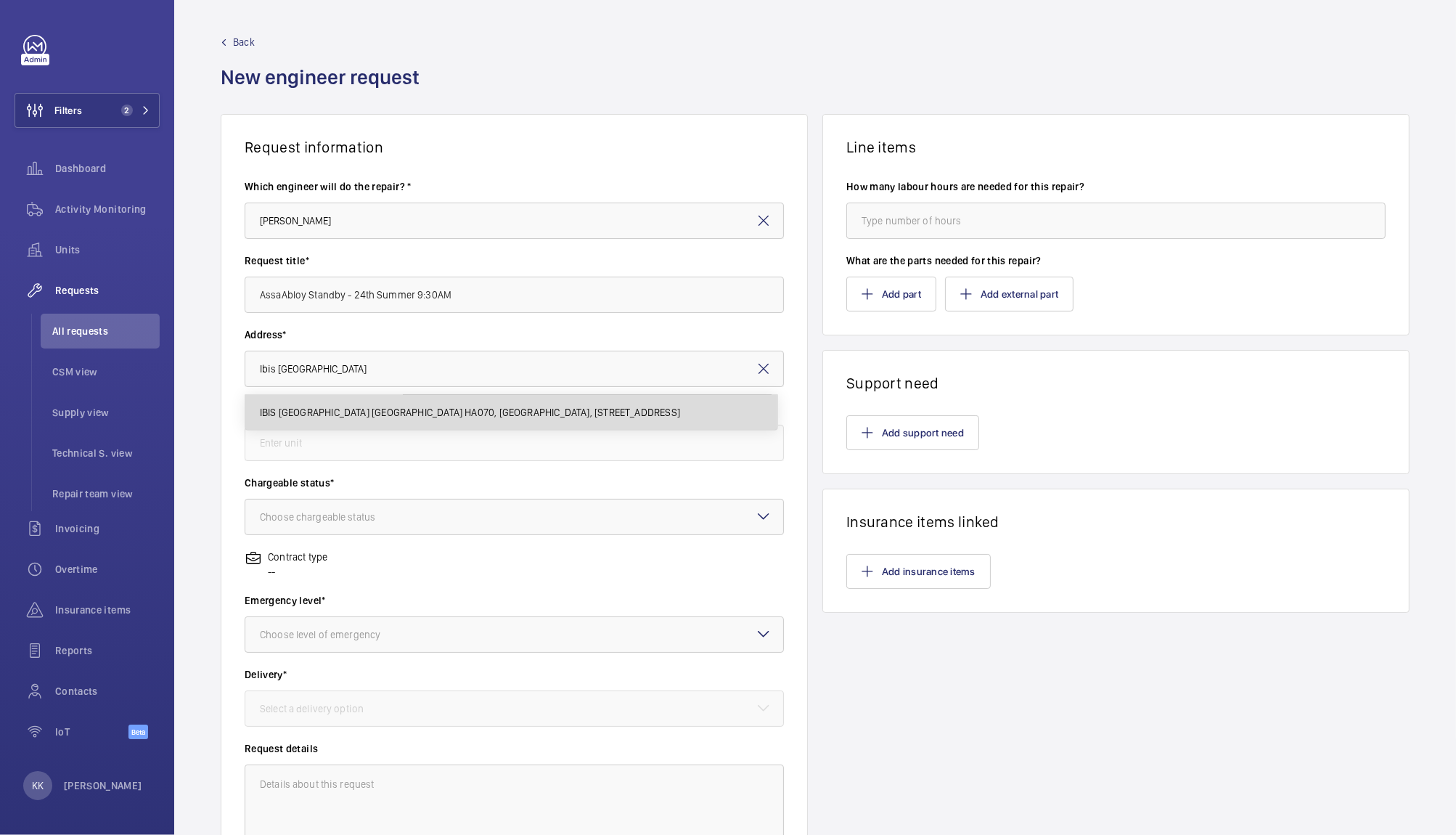
click at [313, 420] on mat-option "IBIS LONDON CANNING TOWN HA070, IBIS LONDON CANNING TOWN, 8 Silvertown Way, E16…" at bounding box center [511, 412] width 532 height 35
type input "IBIS LONDON CANNING TOWN HA070, IBIS LONDON CANNING TOWN, 8 Silvertown Way, E16…"
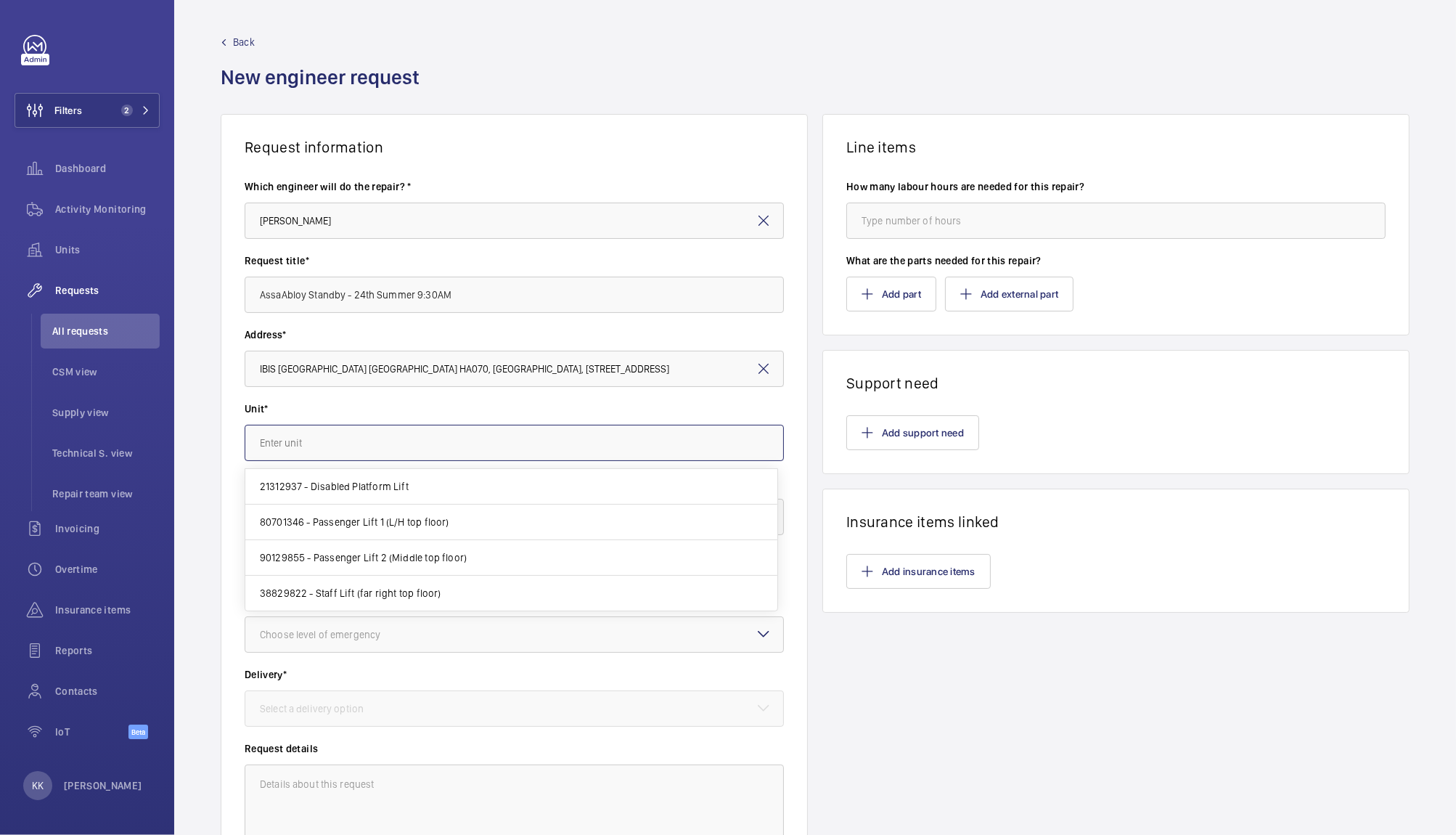
click at [296, 445] on input "text" at bounding box center [515, 442] width 540 height 37
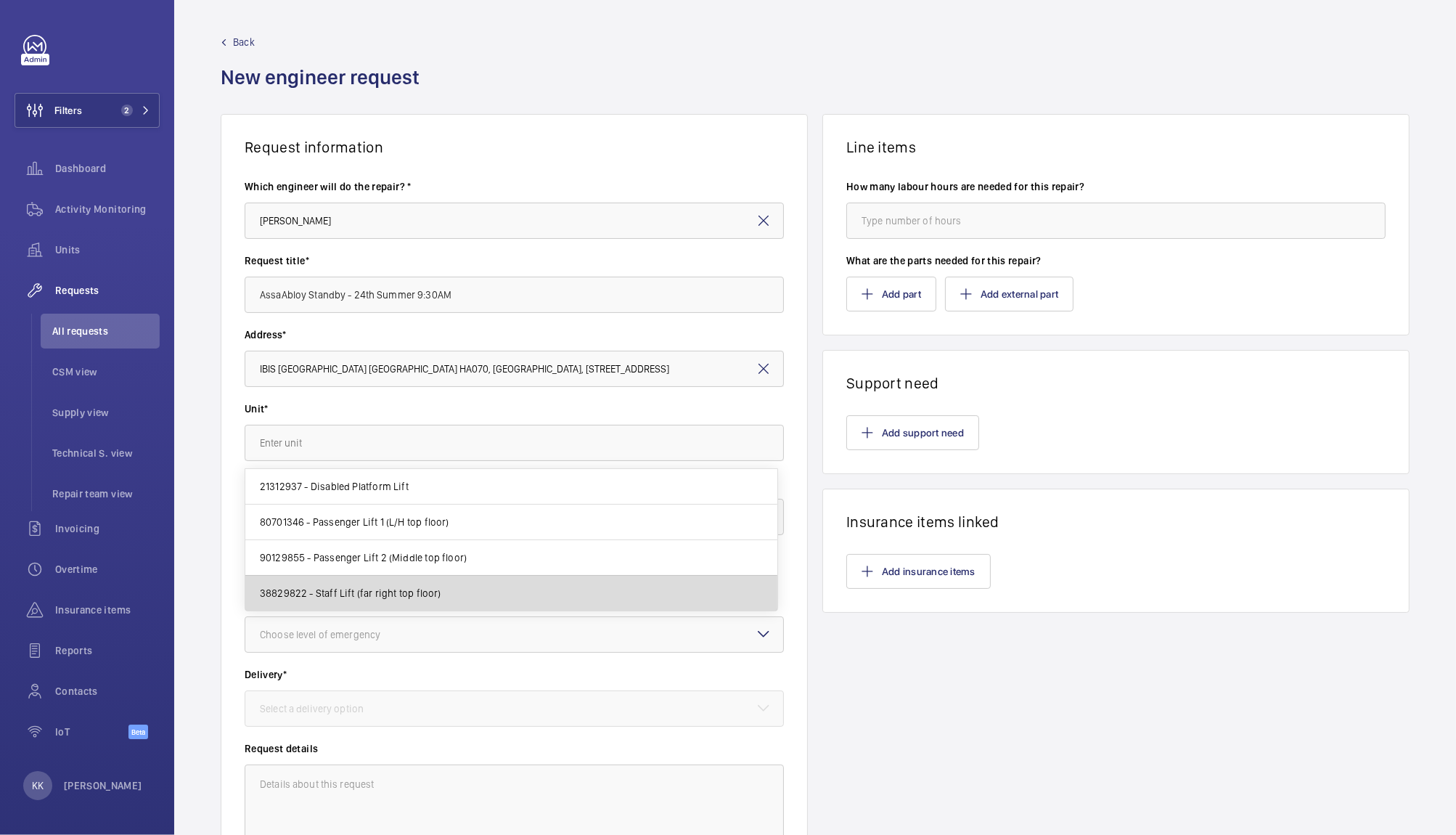
click at [307, 591] on span "38829822 - Staff Lift (far right top floor)" at bounding box center [350, 593] width 182 height 15
type input "38829822 - Staff Lift (far right top floor)"
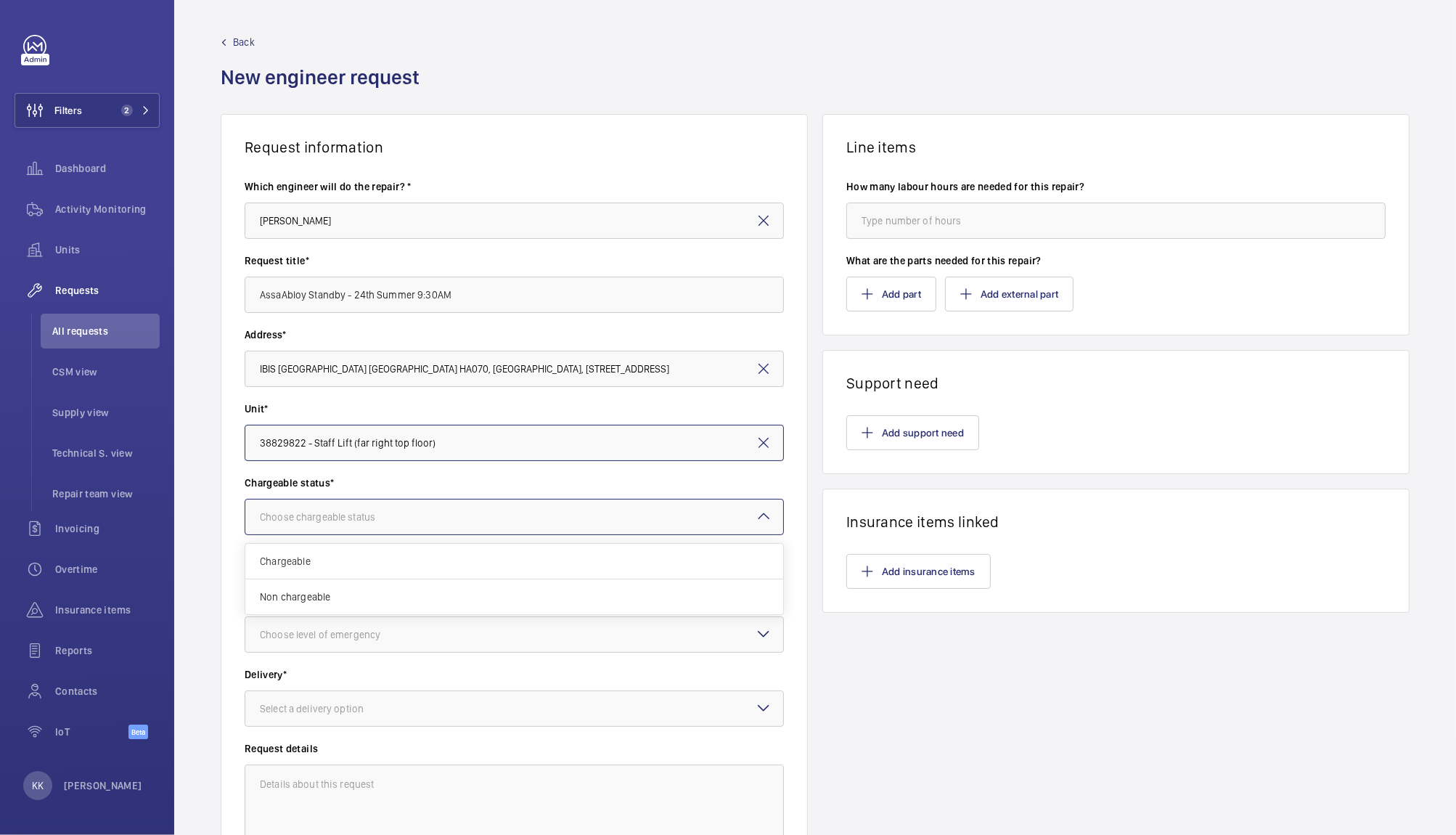
click at [326, 513] on div "Choose chargeable status" at bounding box center [335, 517] width 152 height 15
click at [329, 556] on span "Chargeable" at bounding box center [514, 560] width 509 height 15
click at [313, 651] on div at bounding box center [514, 634] width 538 height 35
click at [309, 728] on div "This week" at bounding box center [514, 715] width 538 height 36
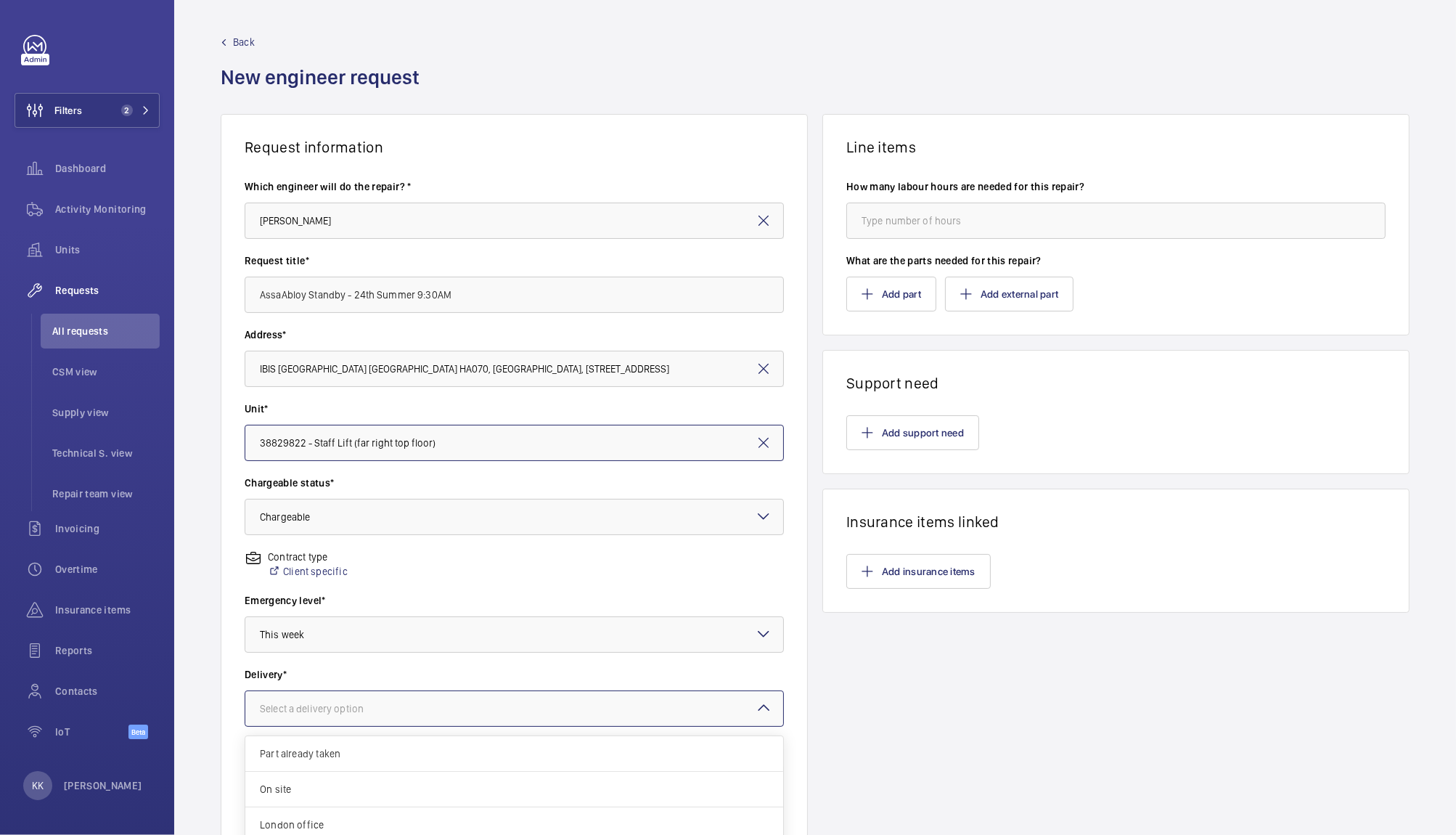
click at [315, 710] on div "Select a delivery option" at bounding box center [329, 708] width 140 height 15
click at [309, 787] on span "On site" at bounding box center [514, 788] width 509 height 15
click at [413, 821] on textarea at bounding box center [515, 813] width 540 height 97
paste textarea "It will be a joint call out with Assa Abloy to review the current issue in the …"
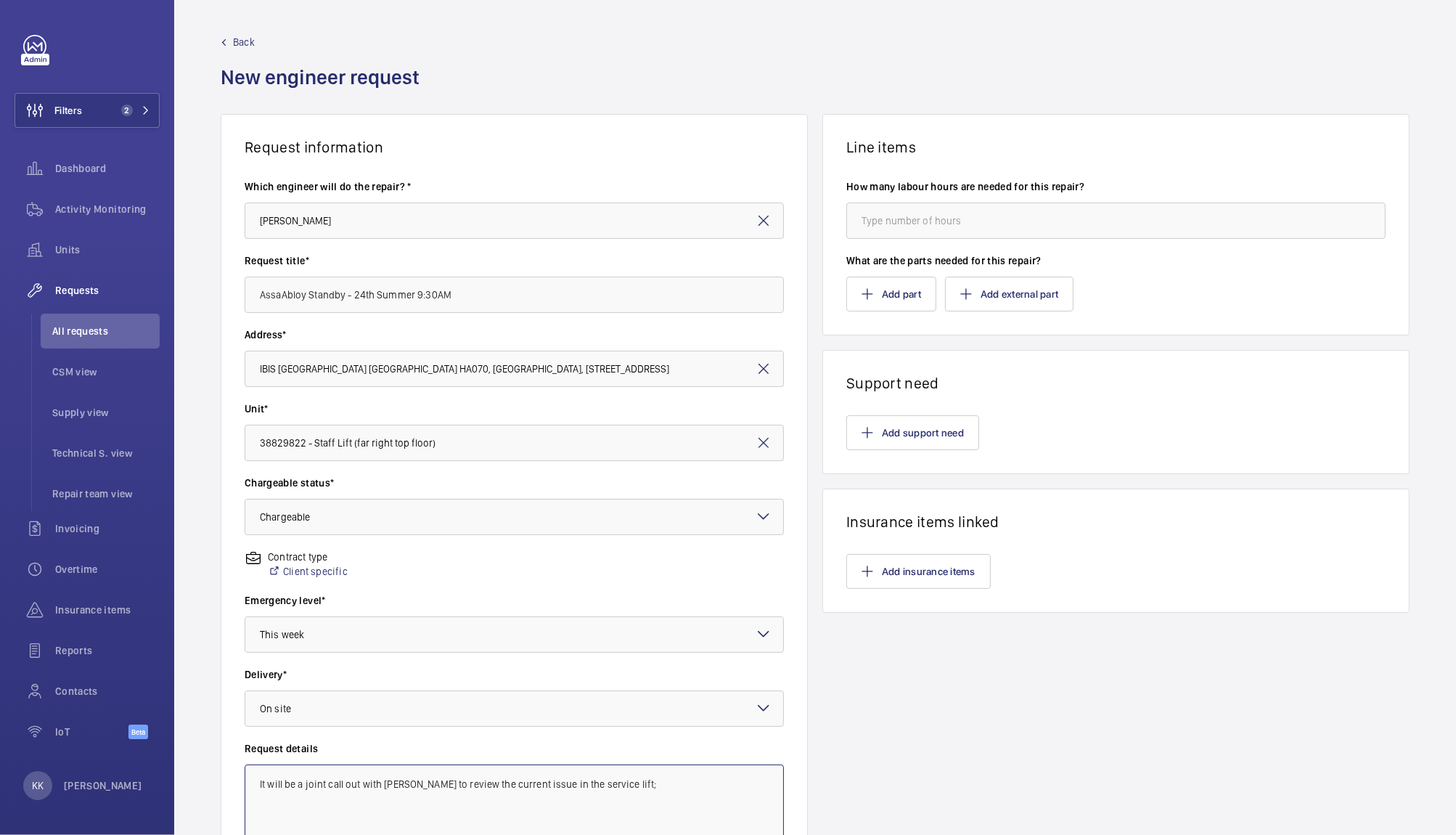
scroll to position [26, 0]
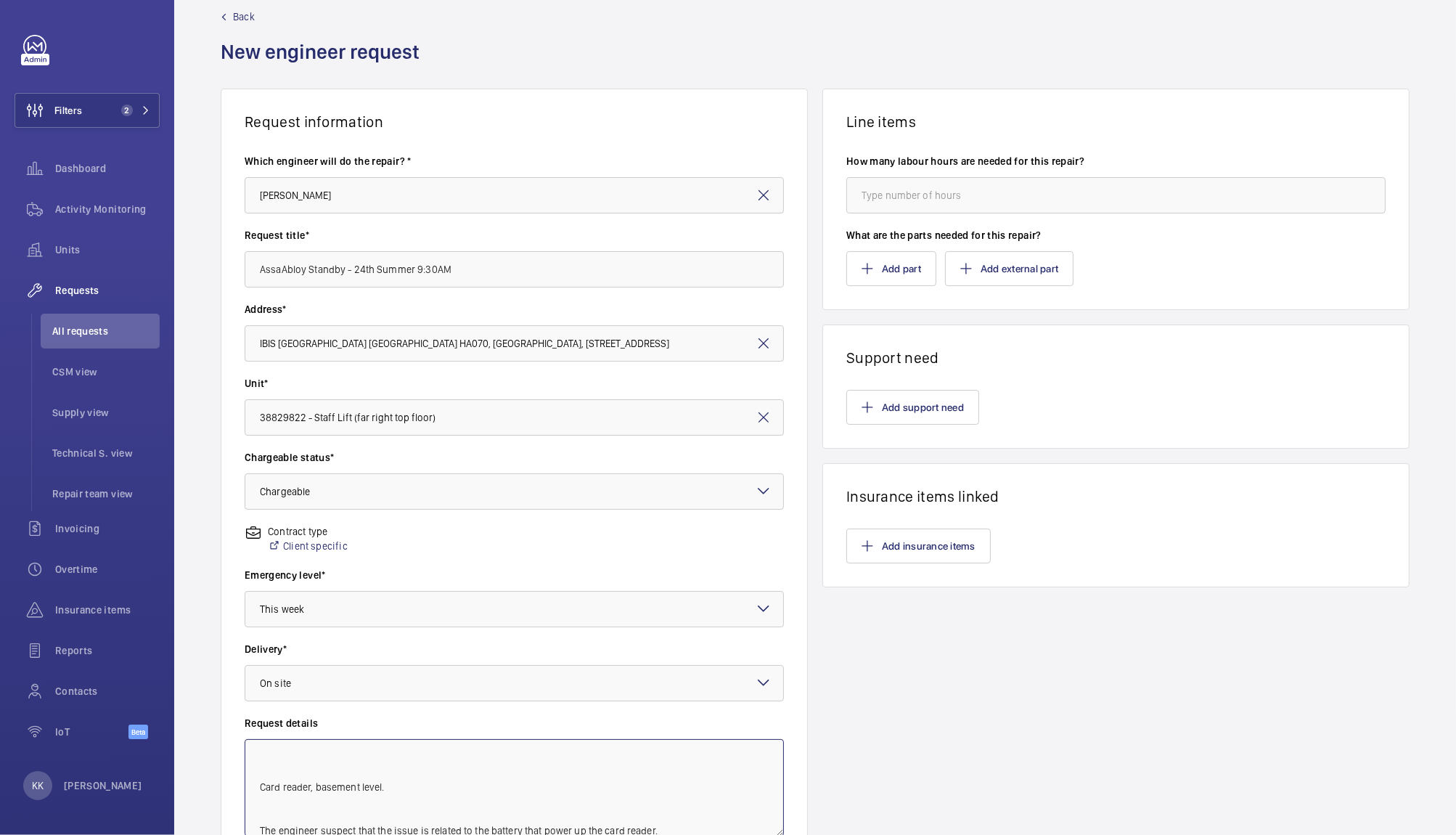
click at [329, 767] on textarea "It will be a joint call out with Assa Abloy to review the current issue in the …" at bounding box center [515, 787] width 540 height 97
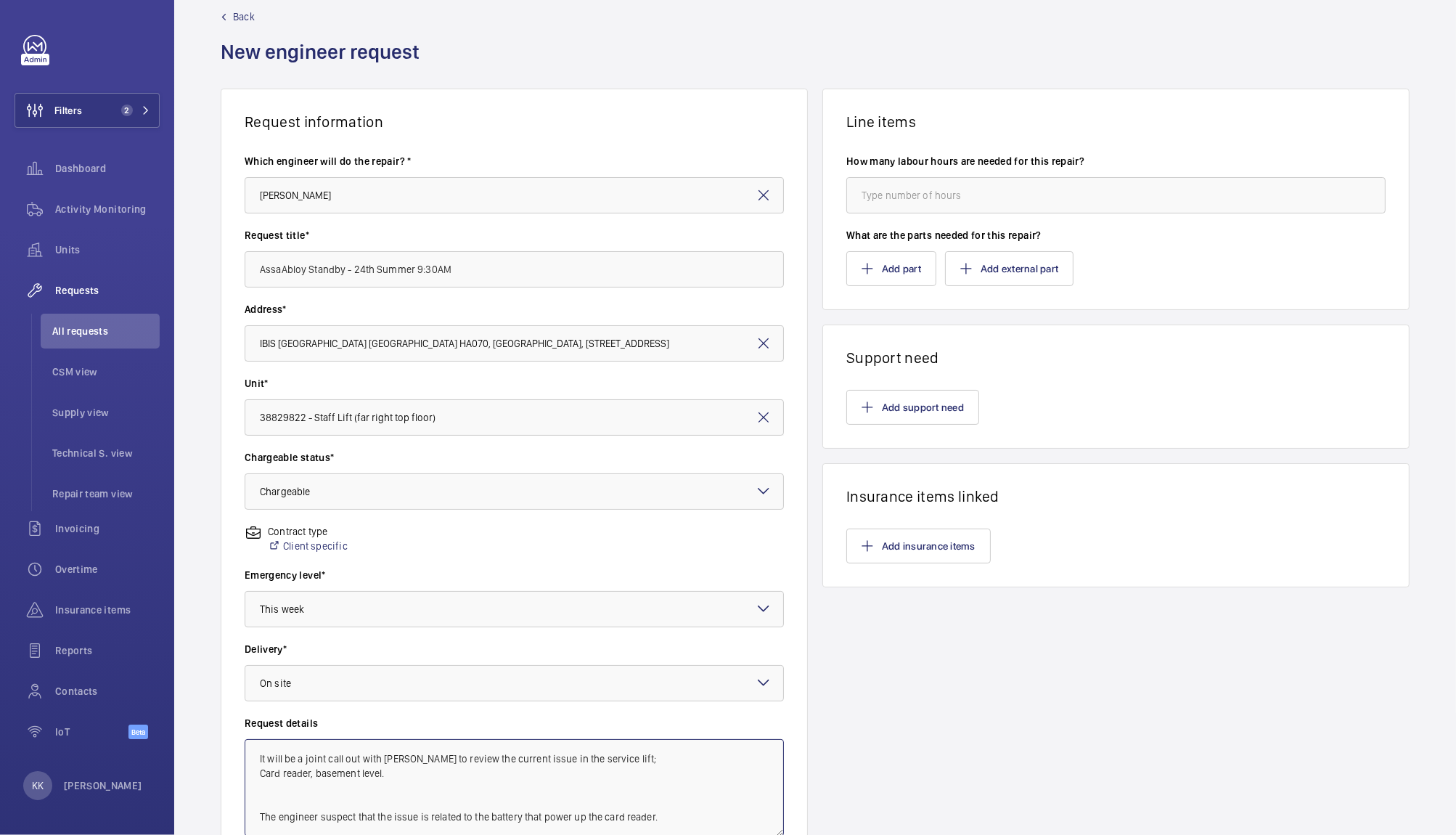
scroll to position [0, 0]
click at [259, 816] on textarea "It will be a joint call out with Assa Abloy to review the current issue in the …" at bounding box center [515, 787] width 540 height 97
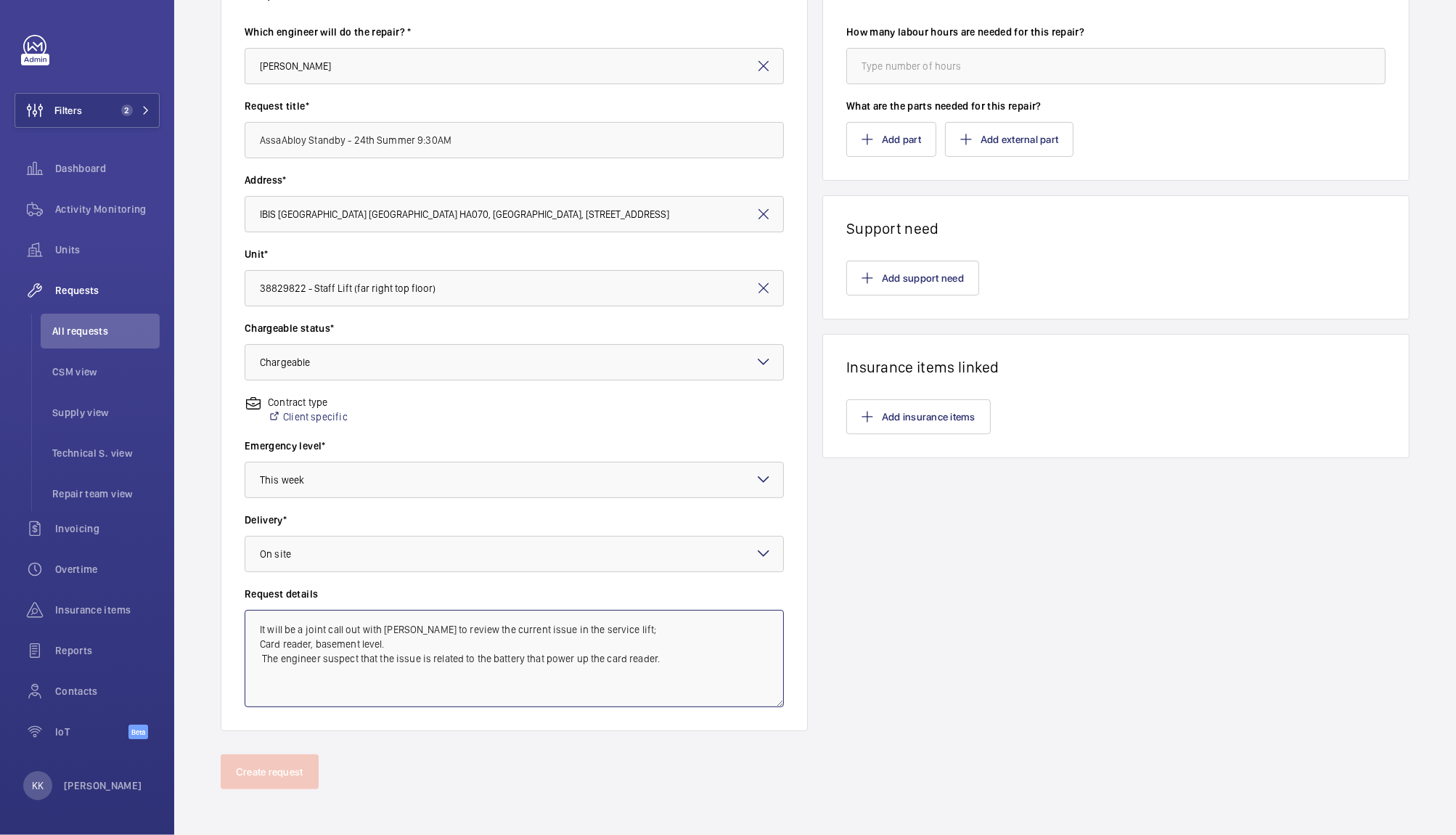
scroll to position [53, 0]
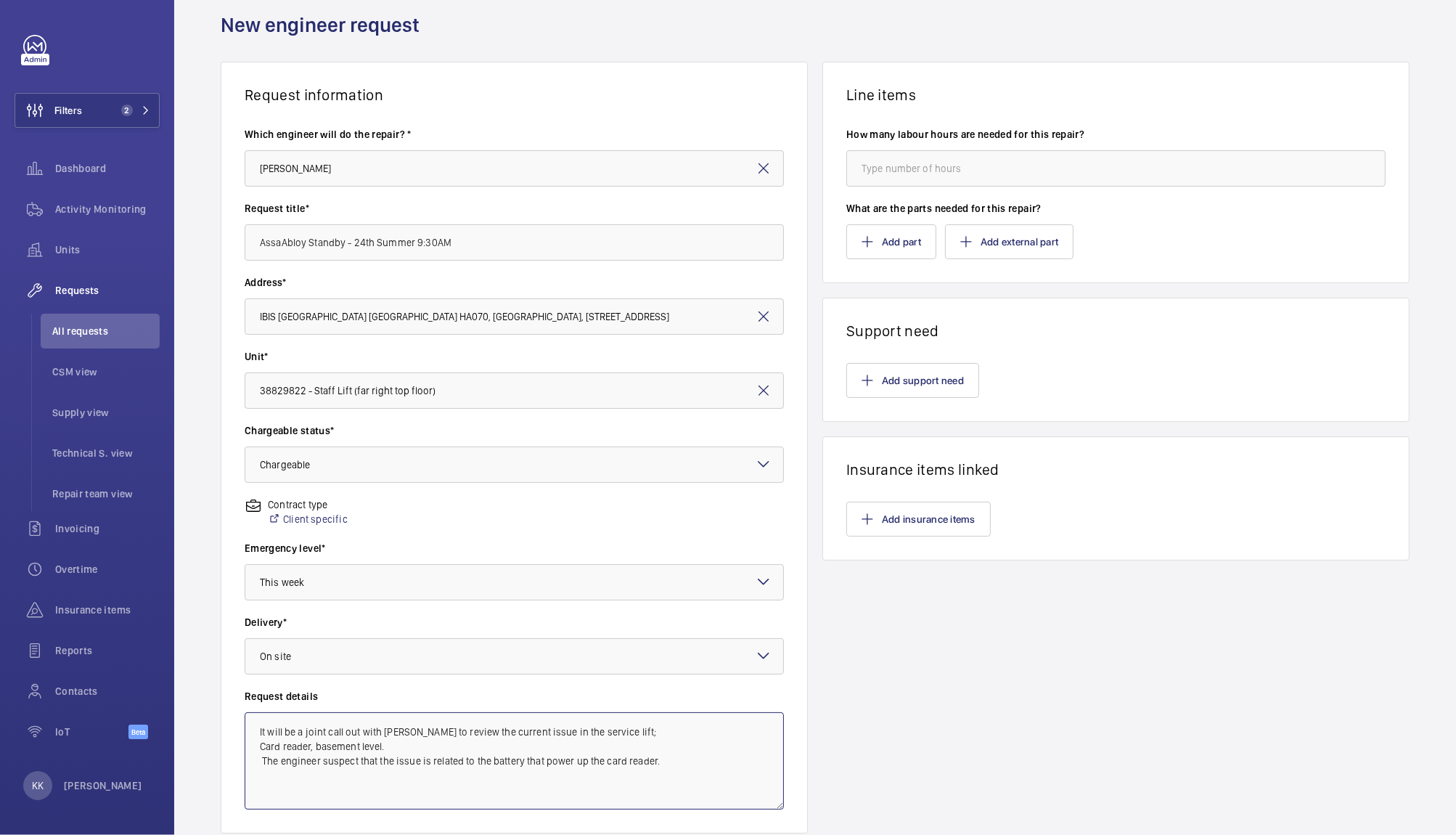
type textarea "It will be a joint call out with Assa Abloy to review the current issue in the …"
click at [895, 164] on input "number" at bounding box center [1116, 169] width 540 height 37
type input "4"
drag, startPoint x: 486, startPoint y: 245, endPoint x: 208, endPoint y: 248, distance: 278.0
click at [208, 248] on div "Request information Which engineer will do the repair? * Keith Bishop Request t…" at bounding box center [815, 458] width 1282 height 794
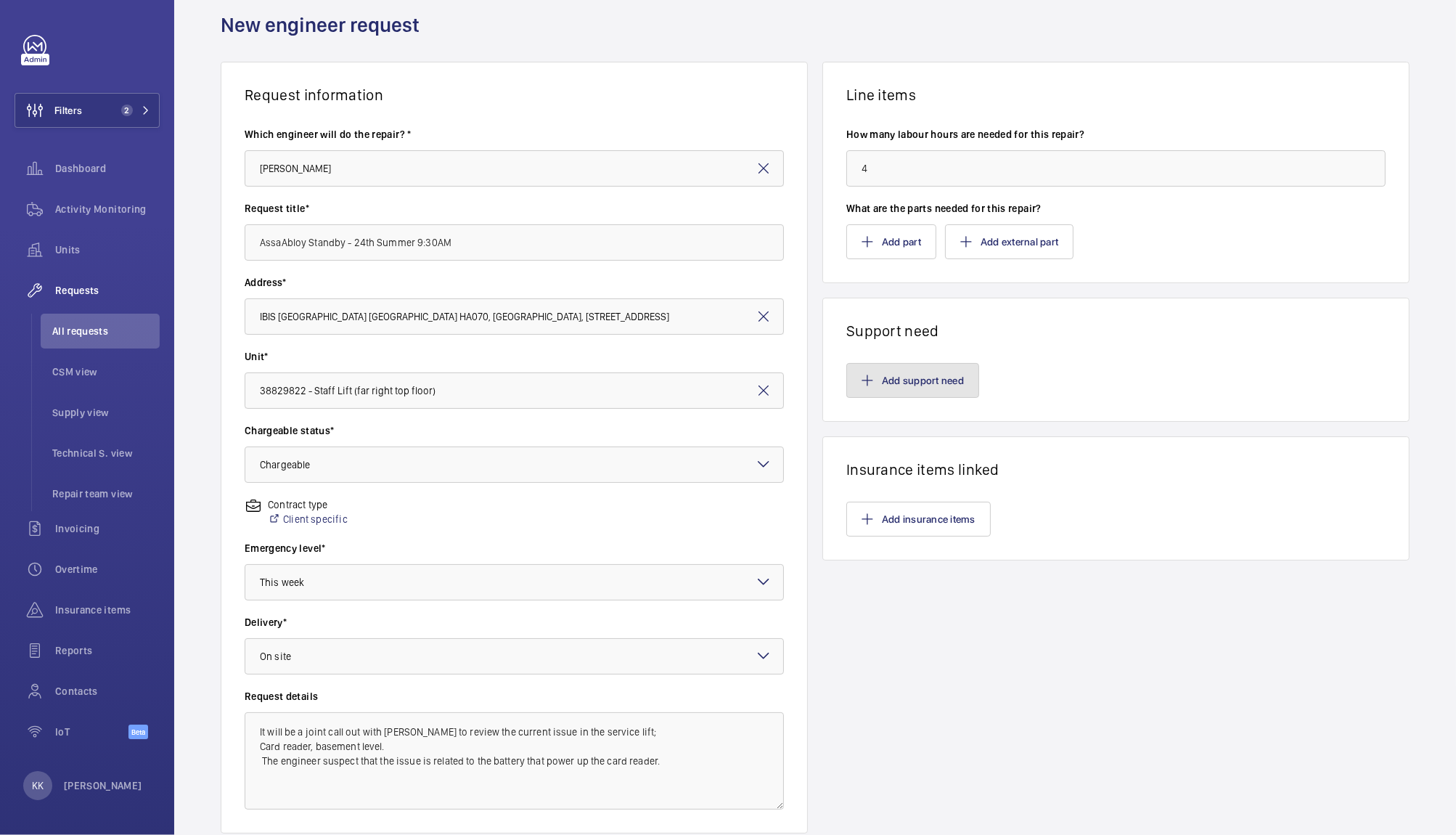
click at [909, 386] on button "Add support need" at bounding box center [912, 380] width 133 height 35
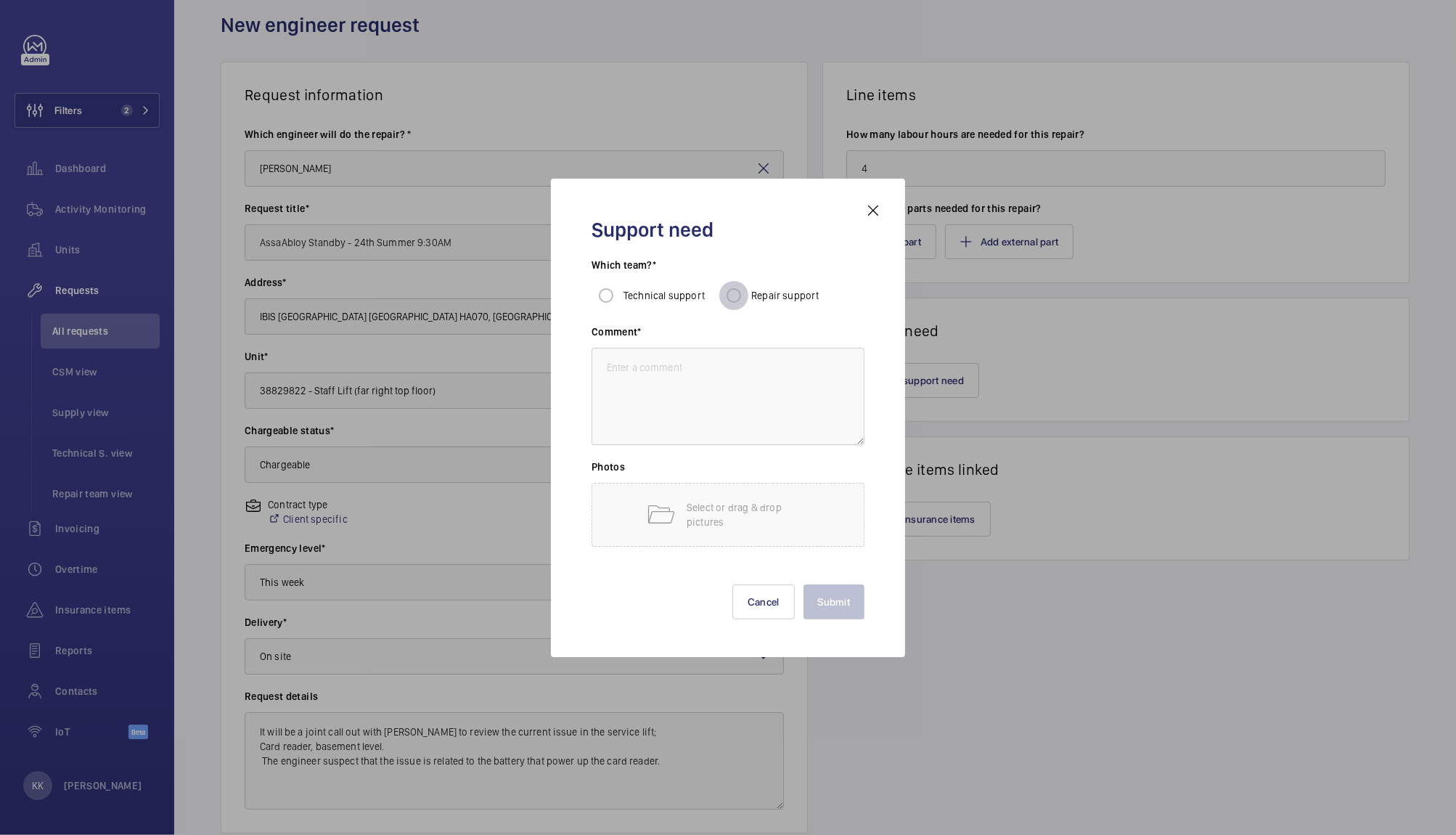
click at [734, 297] on input "Repair support" at bounding box center [733, 295] width 29 height 29
radio input "true"
click at [719, 429] on textarea at bounding box center [727, 397] width 273 height 97
paste textarea "AssaAbloy Standby - 24th Summer 9:30AM"
type textarea "AssaAbloy Standby - 24th Summer 9:30AM"
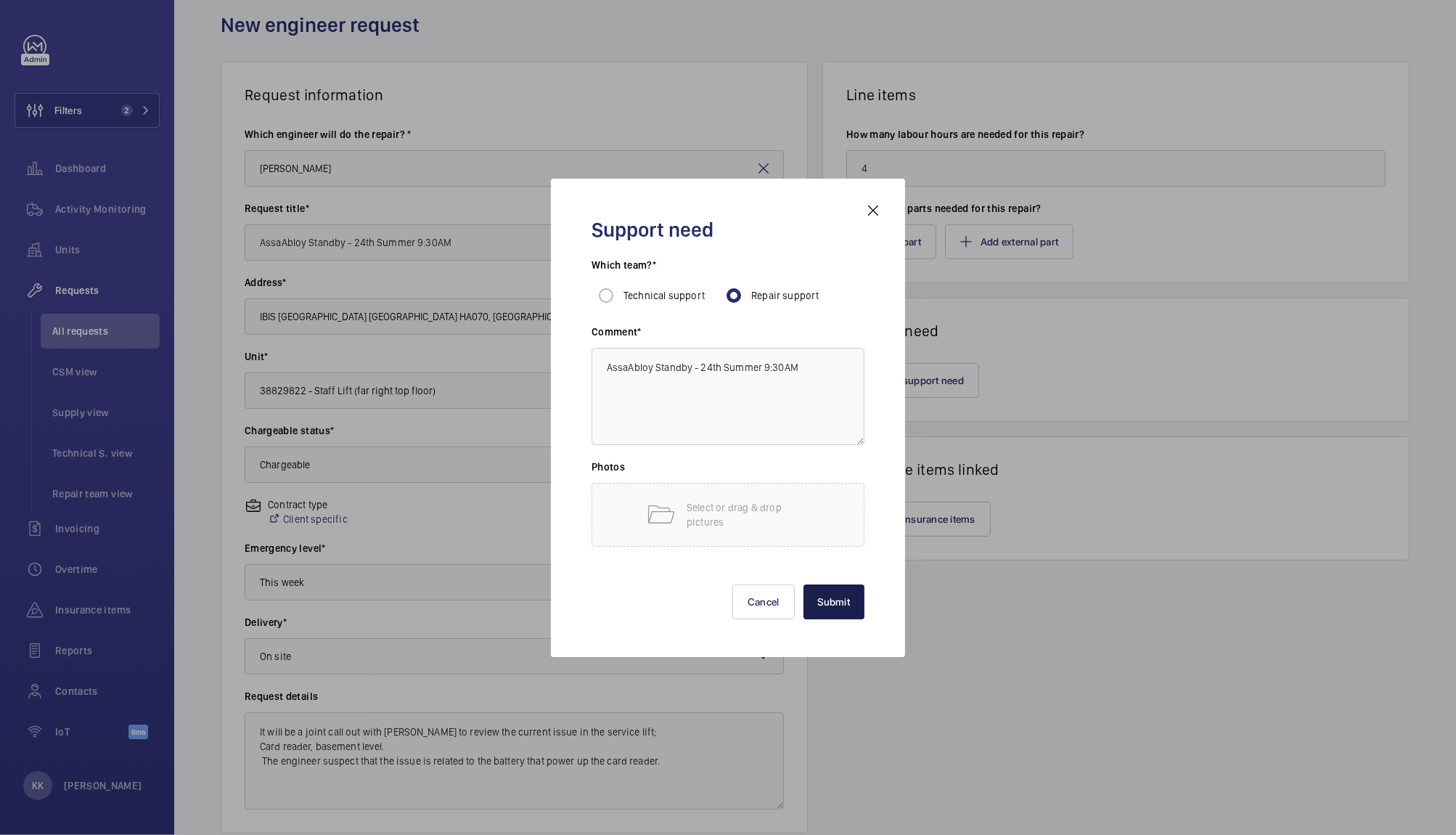
click at [834, 610] on button "Submit" at bounding box center [834, 601] width 61 height 35
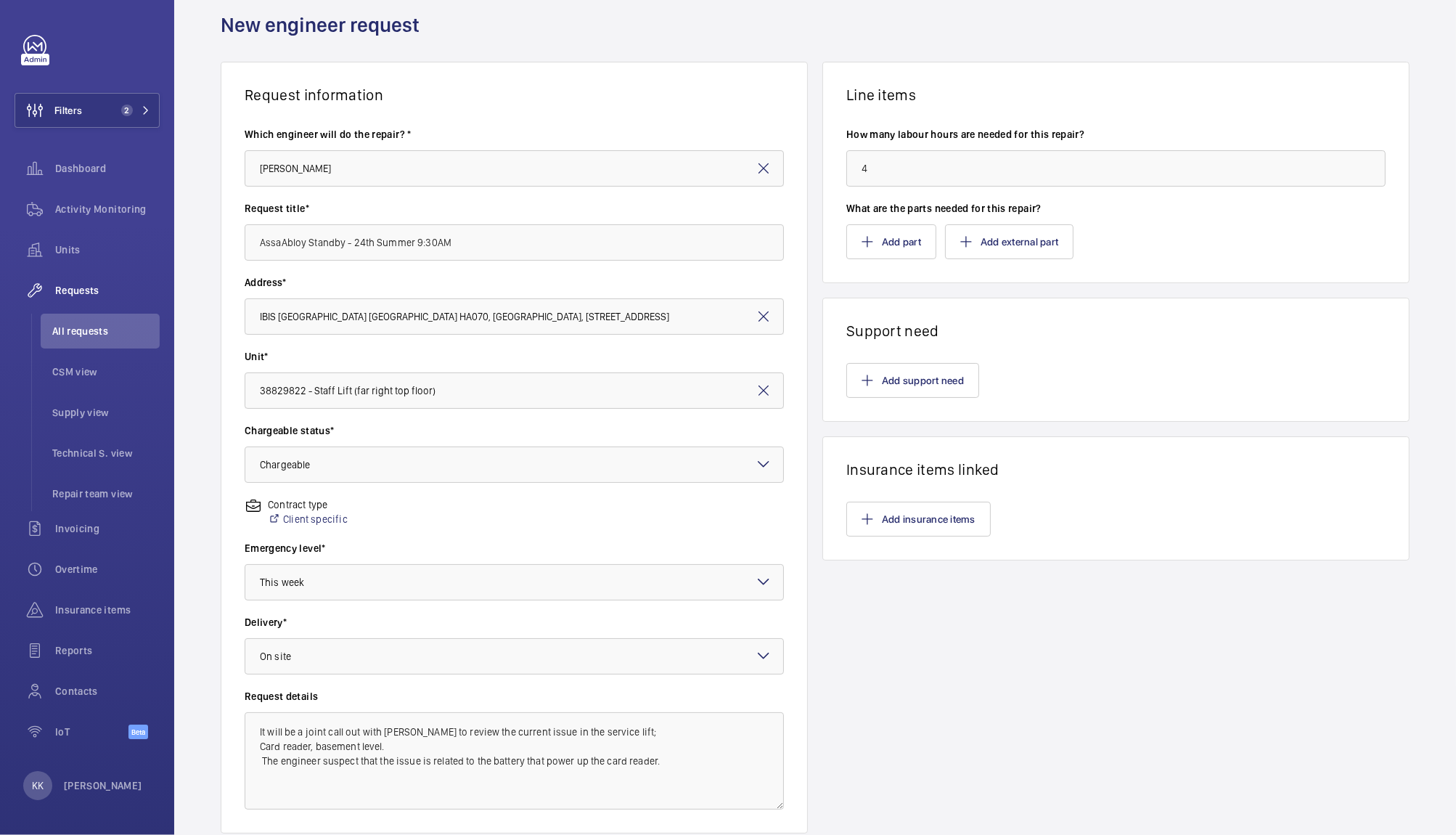
click at [947, 559] on wm-front-card-body "Add insurance items" at bounding box center [1116, 519] width 586 height 81
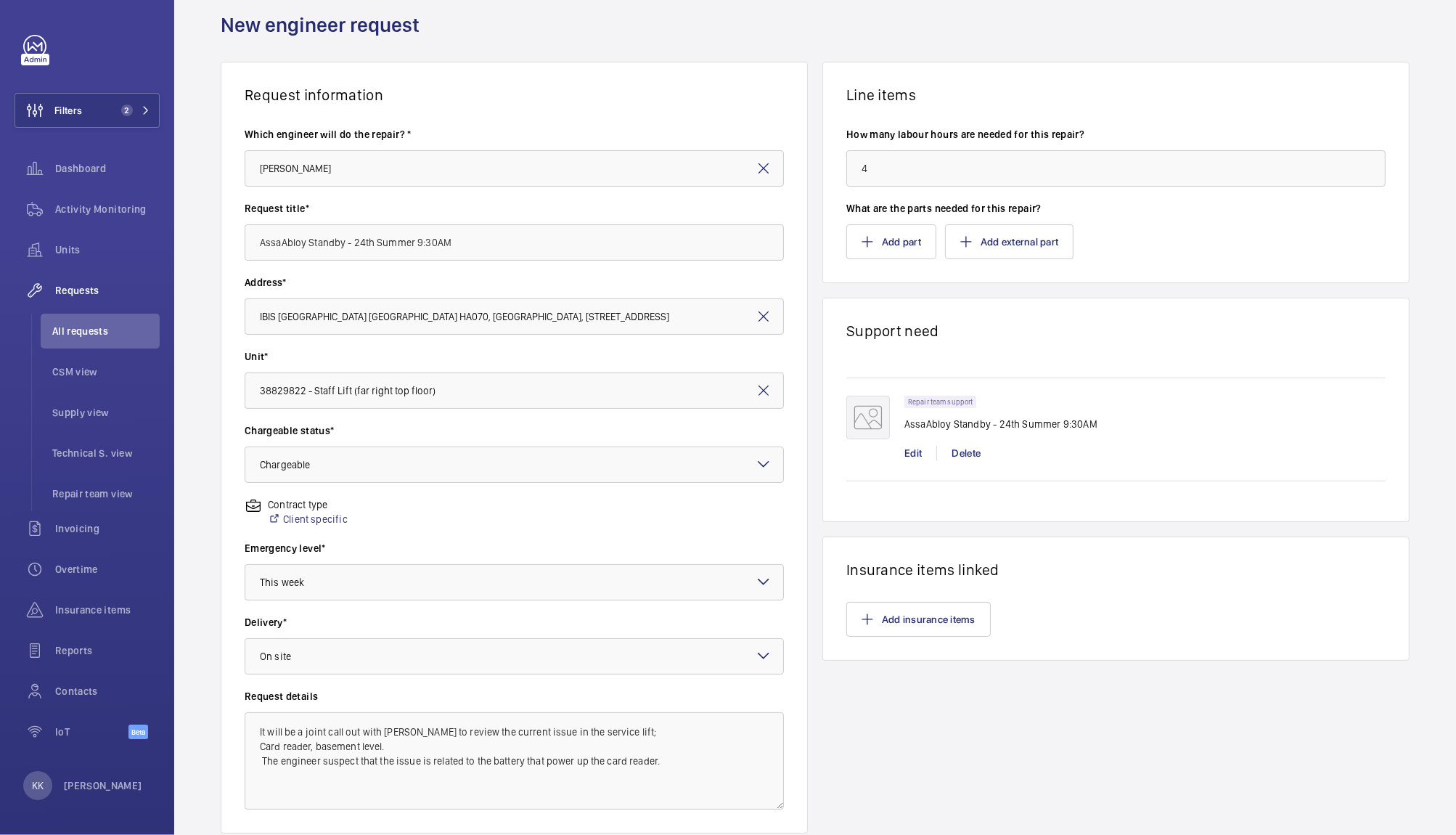
scroll to position [155, 0]
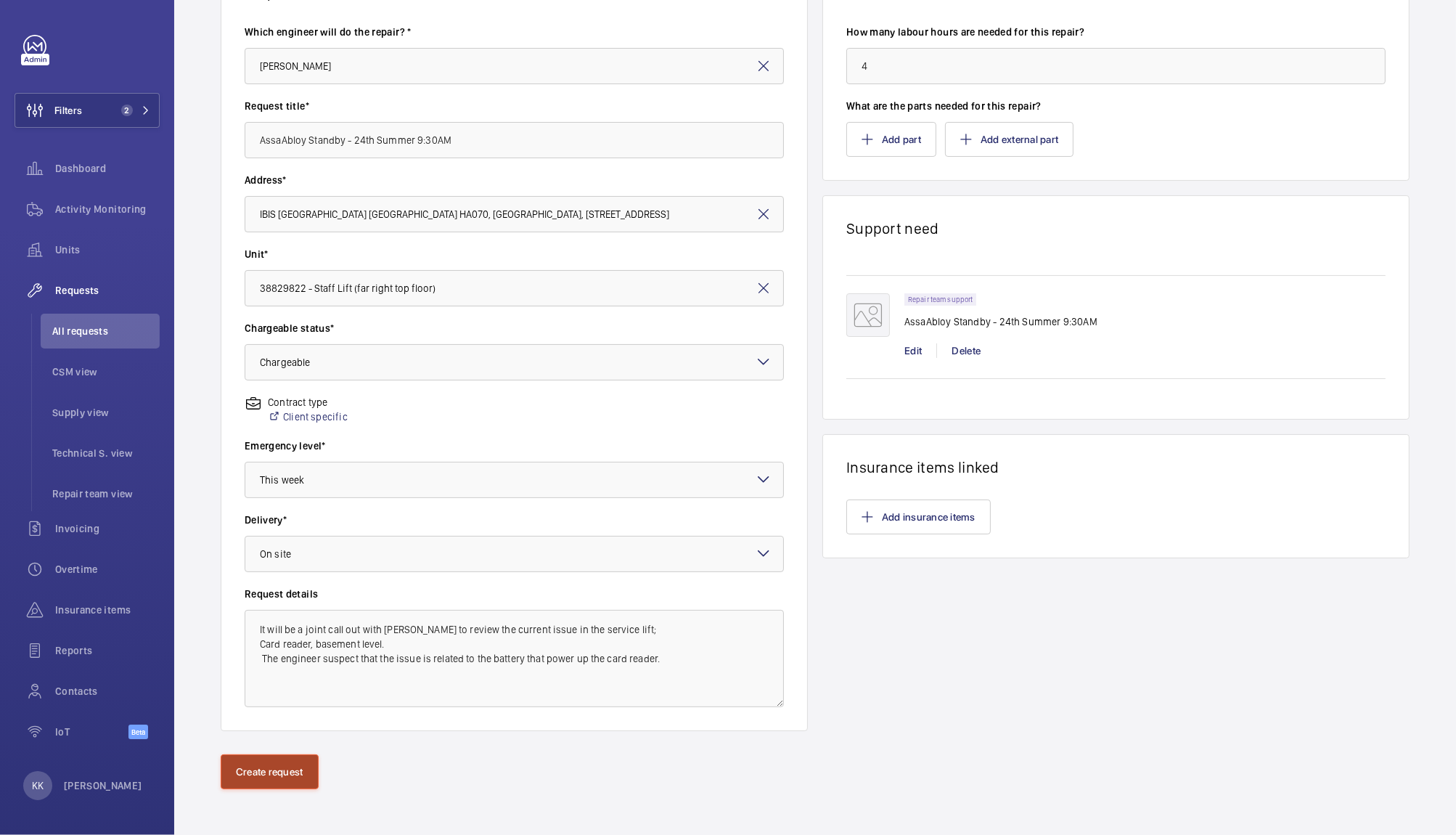
click at [256, 776] on button "Create request" at bounding box center [269, 771] width 98 height 35
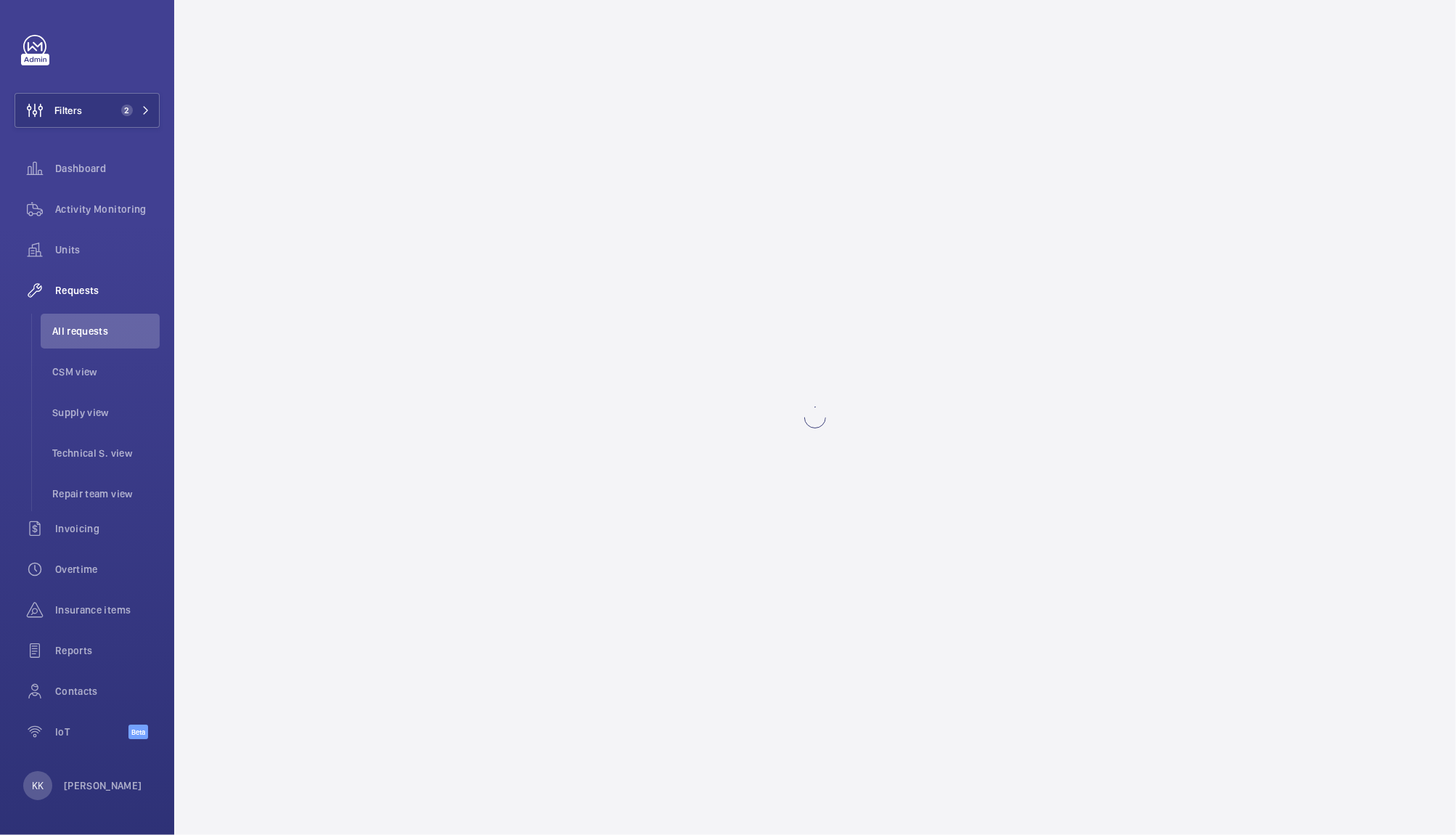
scroll to position [0, 0]
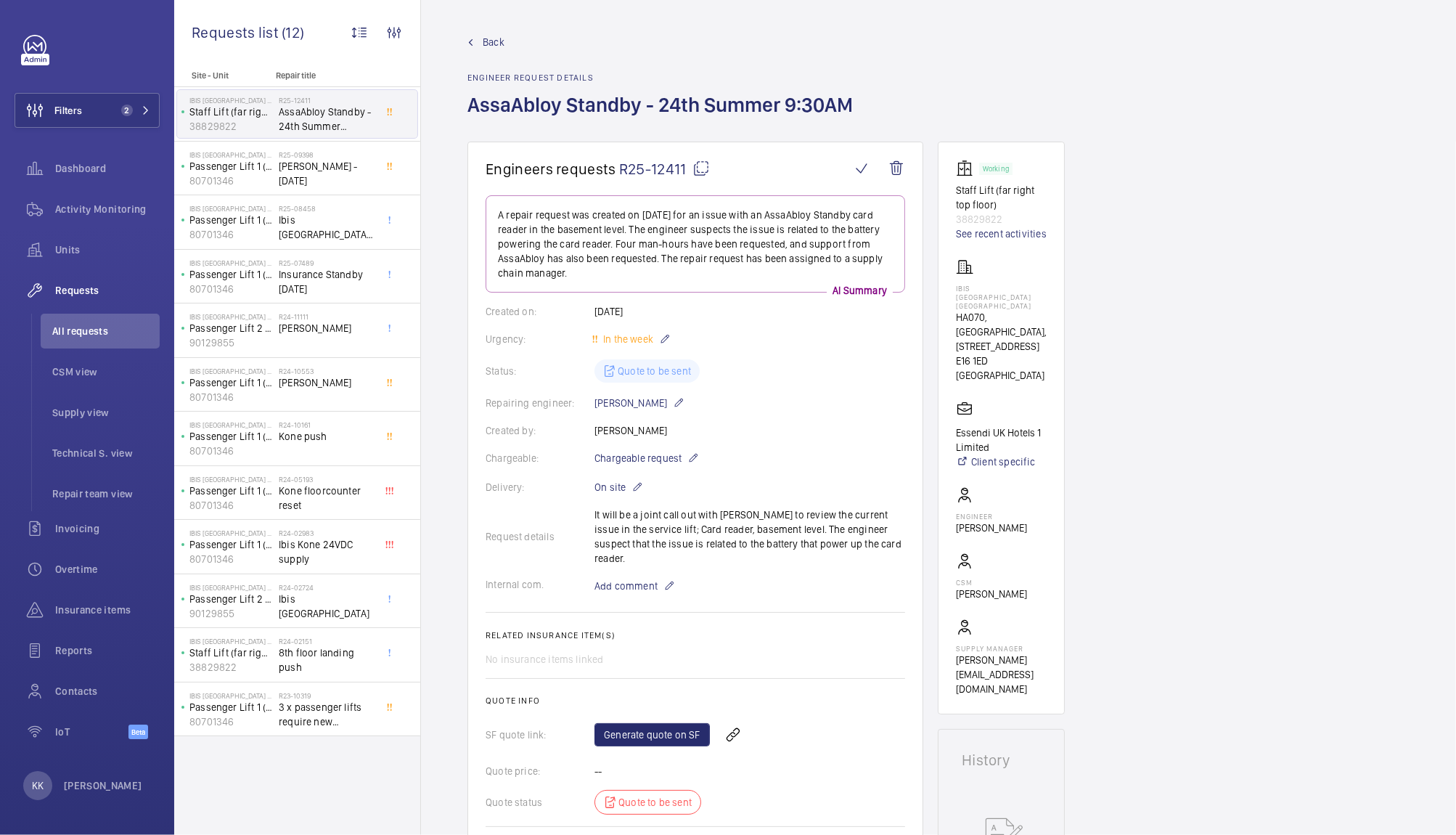
click at [256, 776] on div "Site - Unit Repair title IBIS LONDON CANNING TOWN Staff Lift (far right top flo…" at bounding box center [298, 452] width 246 height 765
click at [637, 724] on link "Generate quote on SF" at bounding box center [652, 734] width 115 height 23
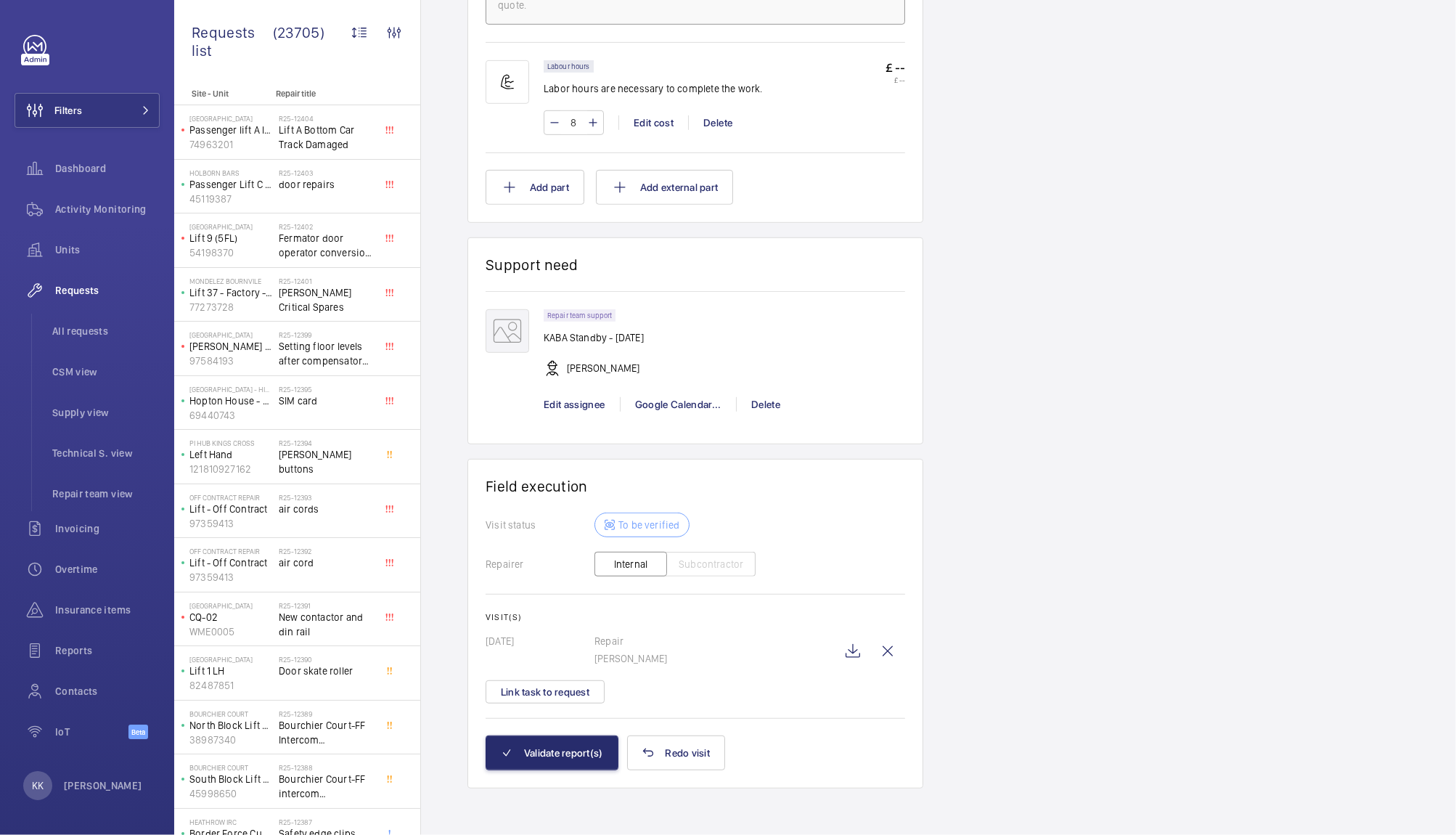
scroll to position [952, 0]
click at [847, 660] on wm-front-icon-button at bounding box center [852, 651] width 35 height 35
click at [532, 749] on button "Validate report(s)" at bounding box center [552, 752] width 133 height 35
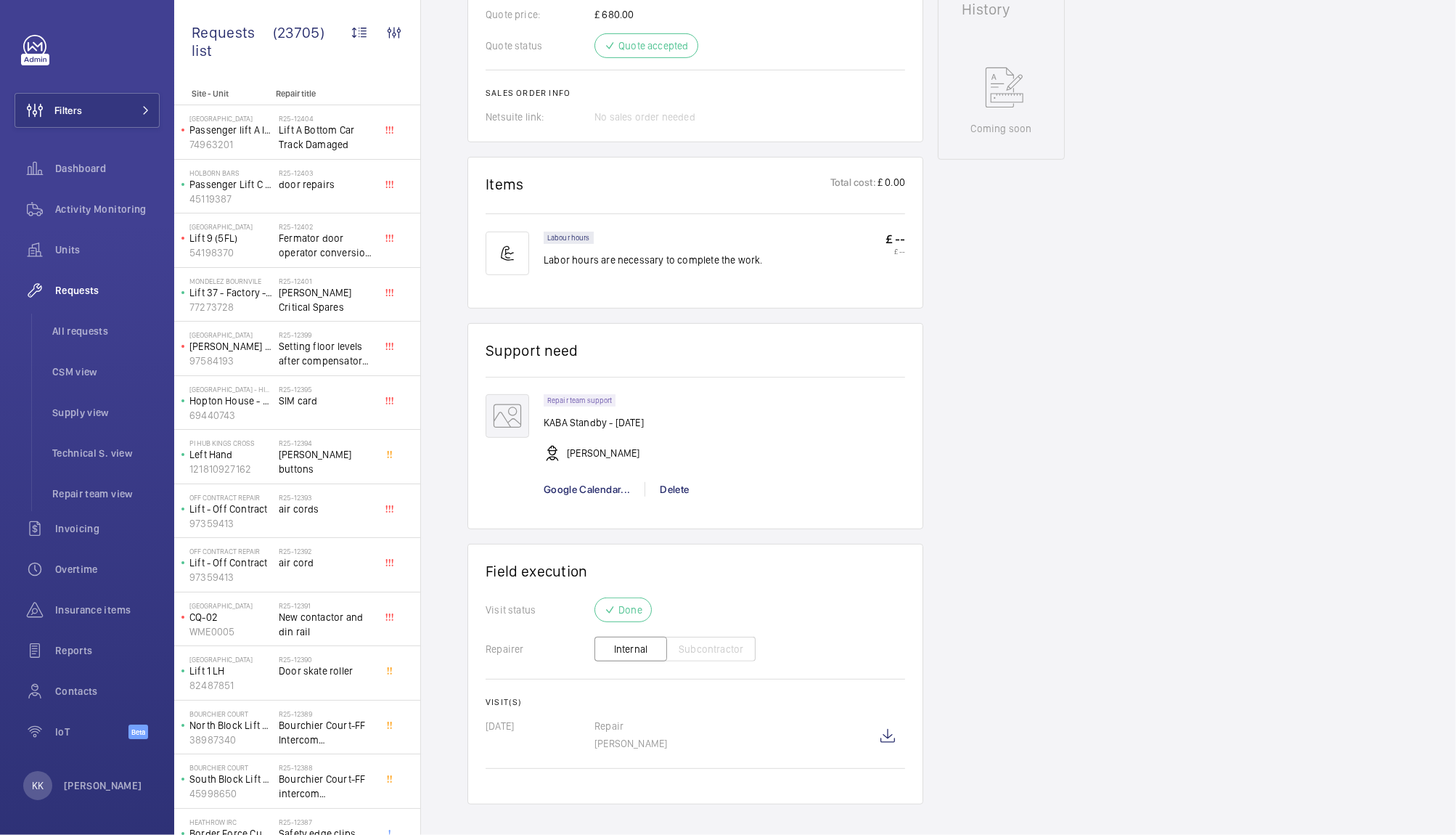
scroll to position [713, 0]
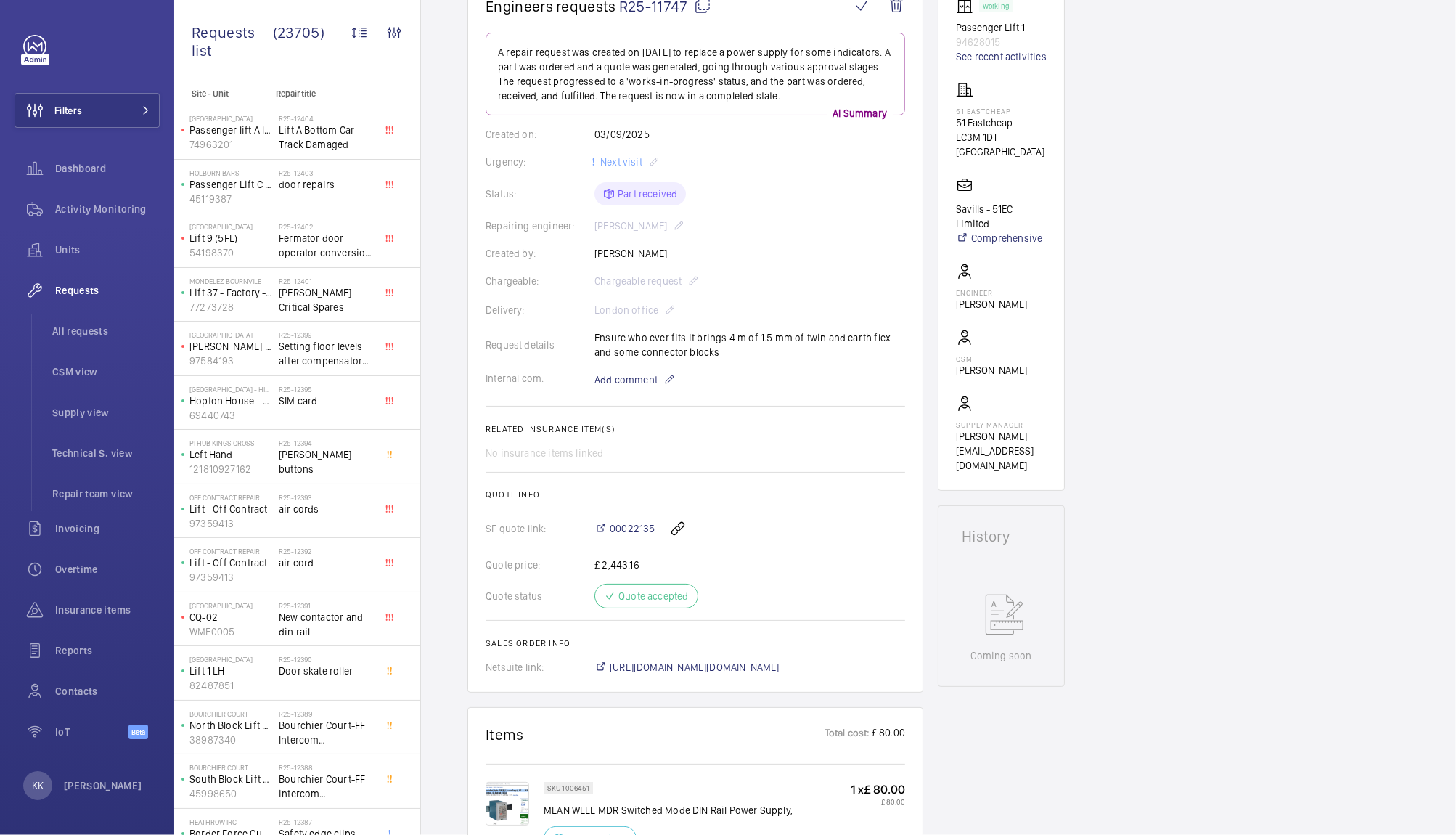
scroll to position [87, 0]
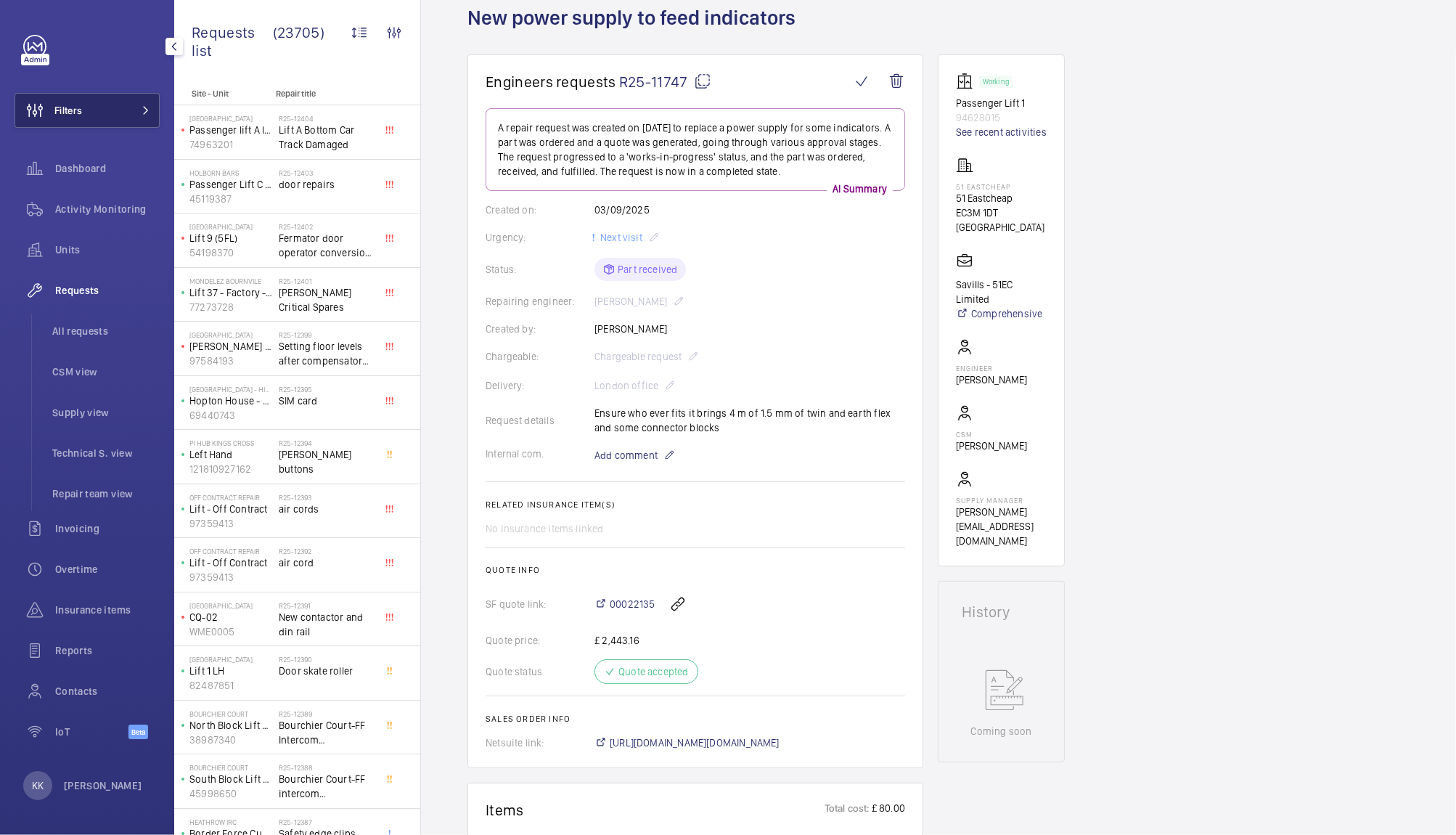
click at [104, 106] on button "Filters" at bounding box center [87, 110] width 145 height 35
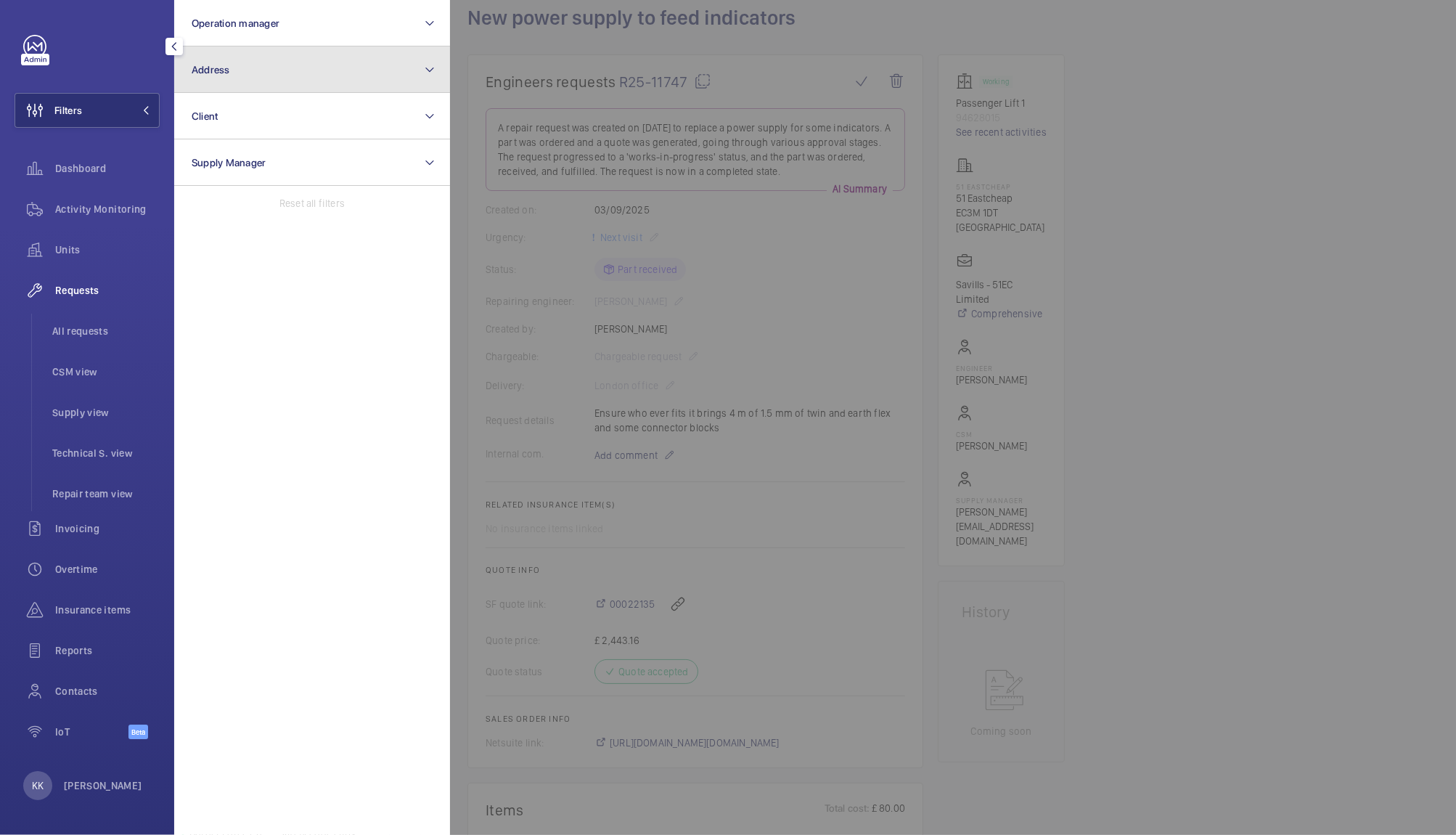
click at [282, 86] on button "Address" at bounding box center [312, 69] width 276 height 47
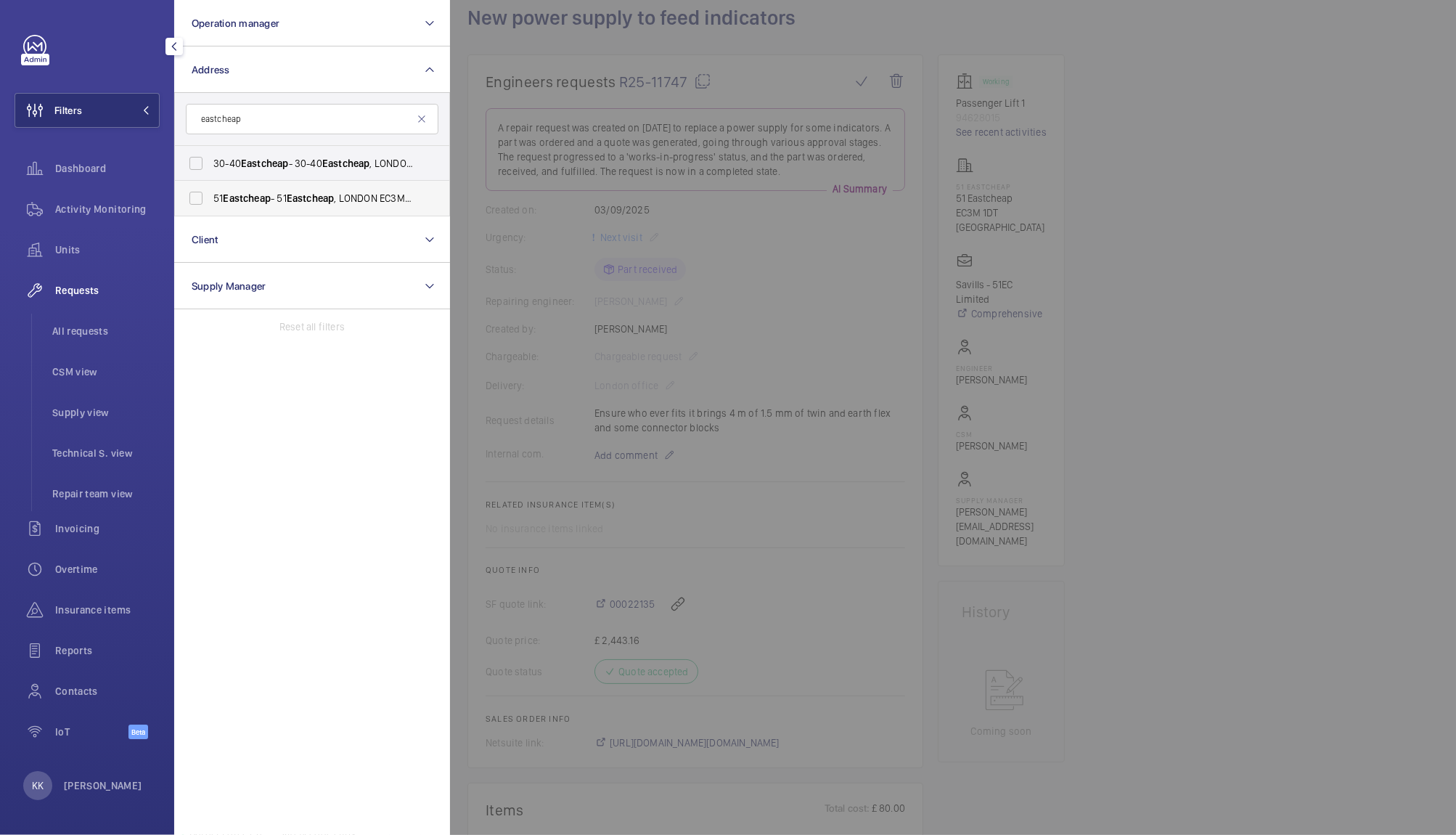
type input "eastcheap"
click at [281, 199] on span "51 Eastcheap - 51 Eastcheap , LONDON EC3M 1DT" at bounding box center [312, 197] width 199 height 15
click at [210, 199] on input "51 Eastcheap - 51 Eastcheap , LONDON EC3M 1DT" at bounding box center [195, 197] width 29 height 29
checkbox input "true"
click at [486, 64] on div at bounding box center [1178, 418] width 1456 height 835
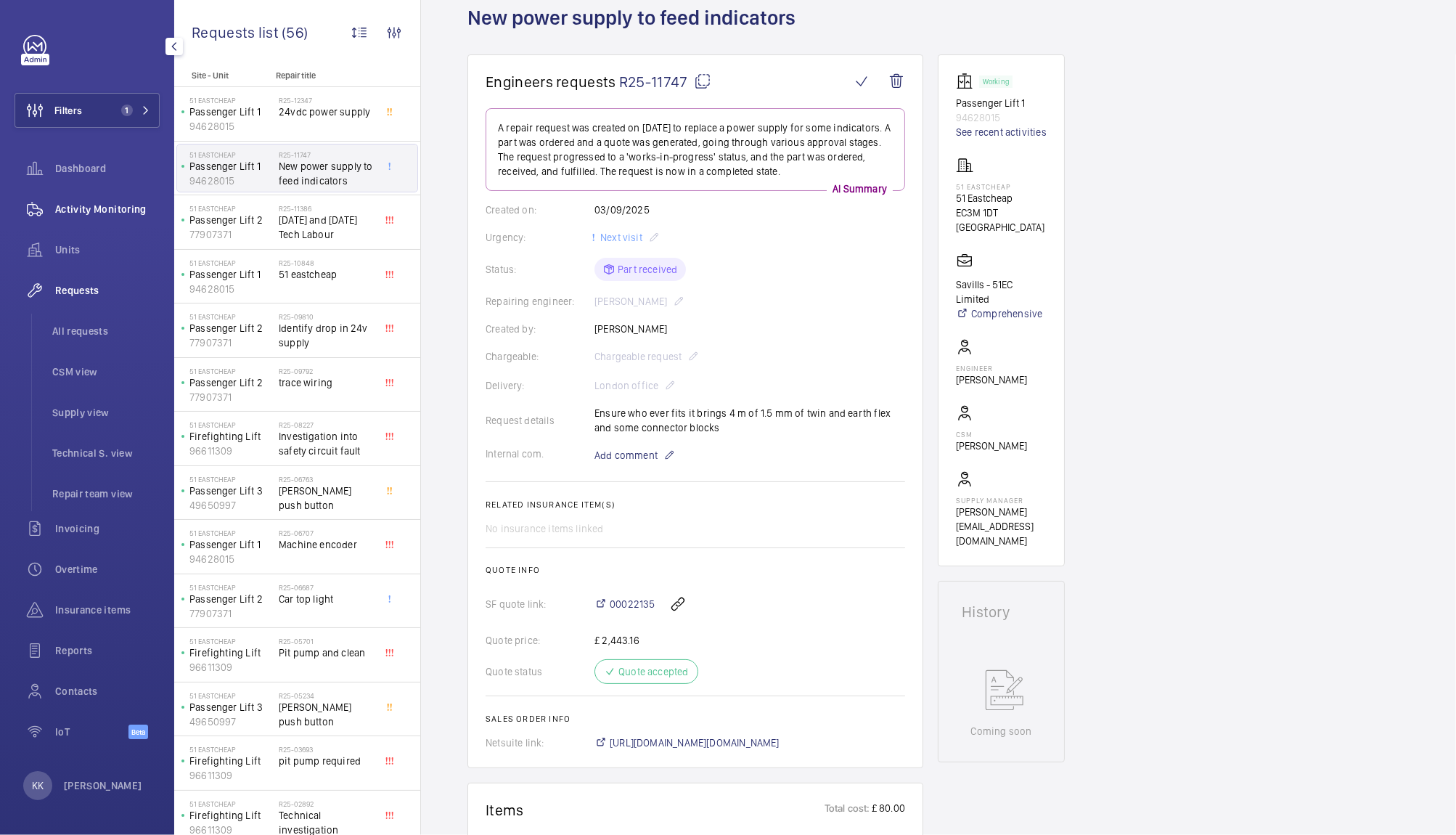
click at [93, 213] on span "Activity Monitoring" at bounding box center [107, 208] width 104 height 15
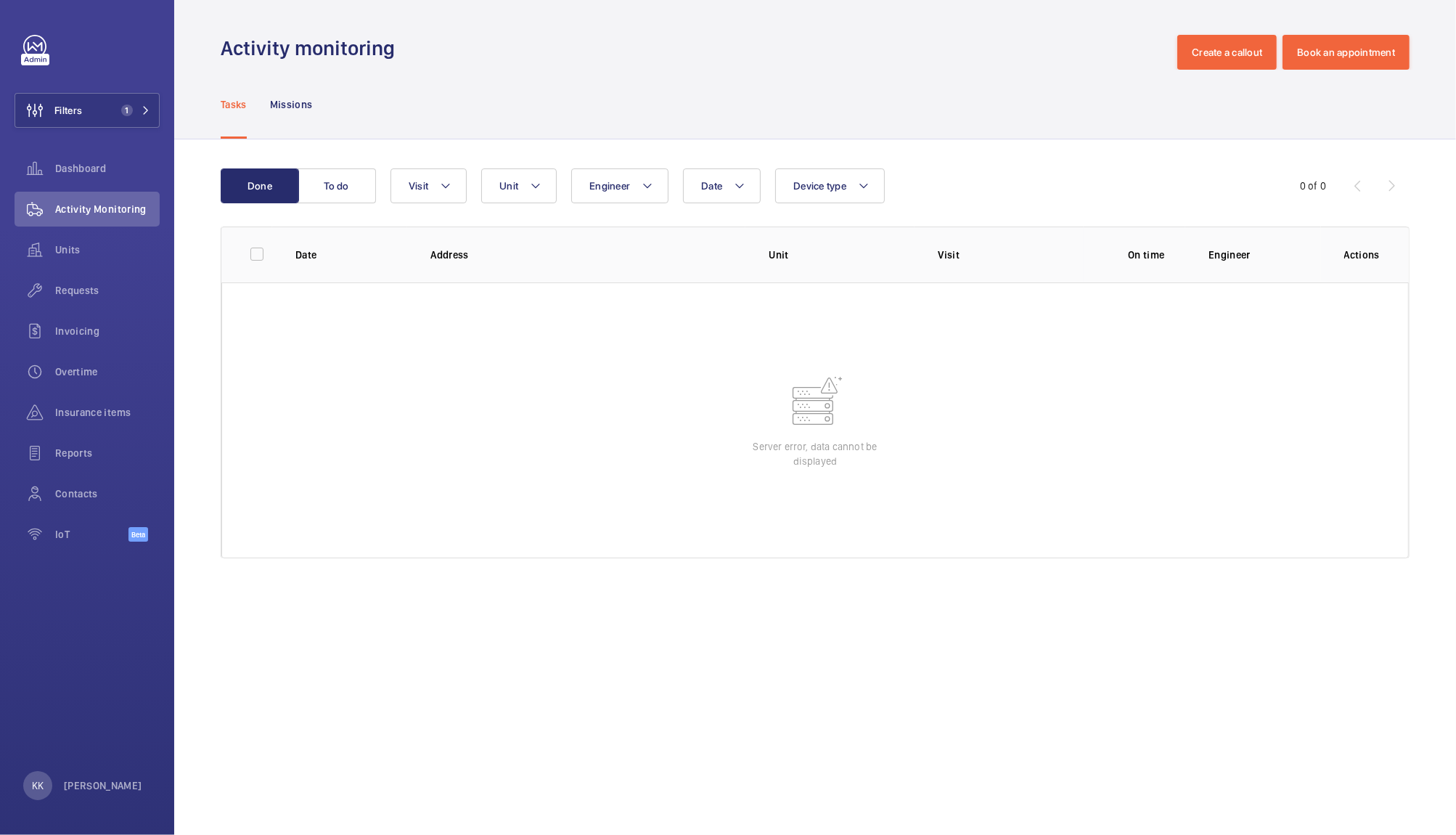
click at [823, 68] on div "Activity monitoring Create a callout Book an appointment" at bounding box center [814, 52] width 1189 height 35
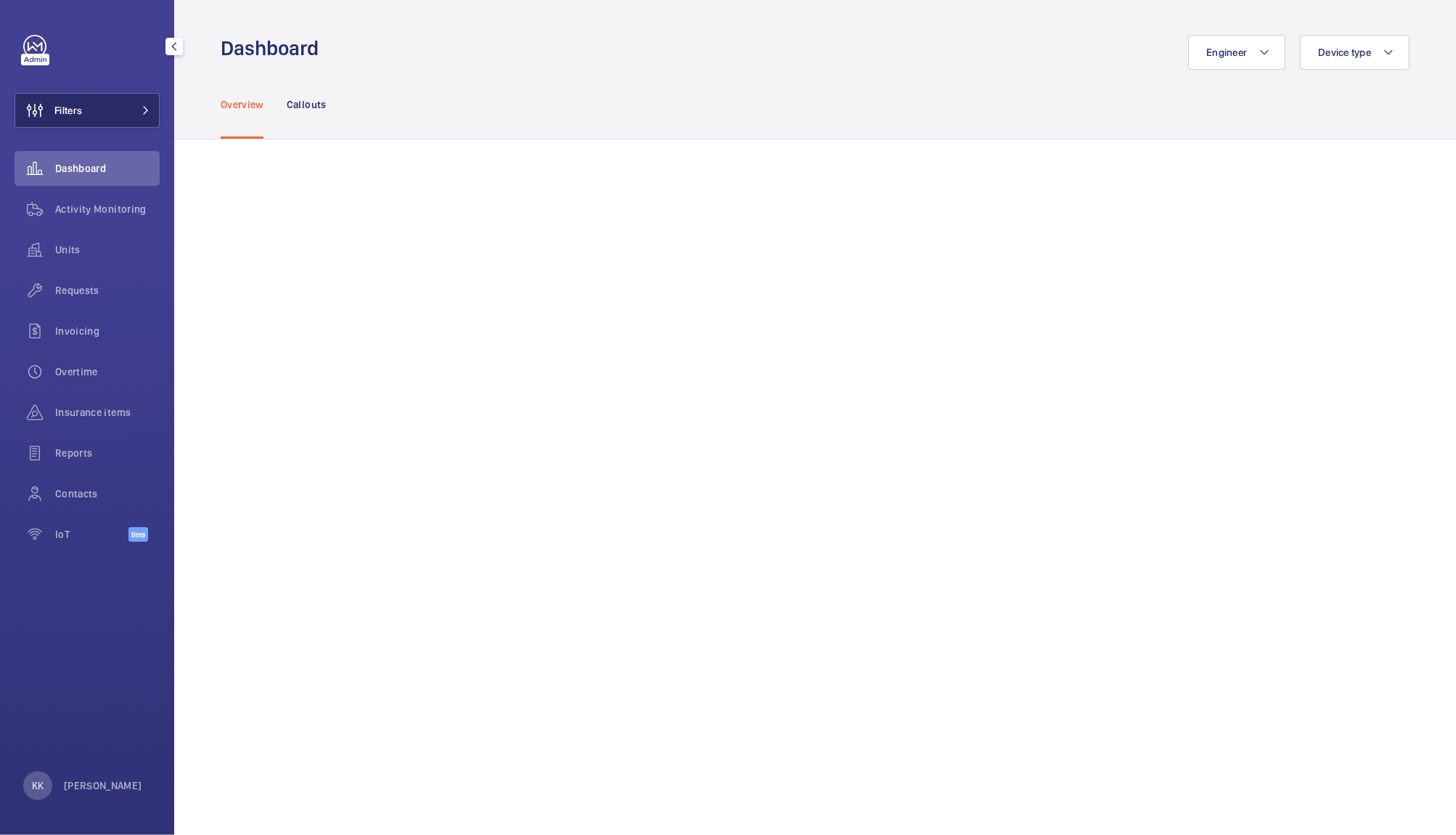
click at [99, 107] on button "Filters" at bounding box center [87, 110] width 145 height 35
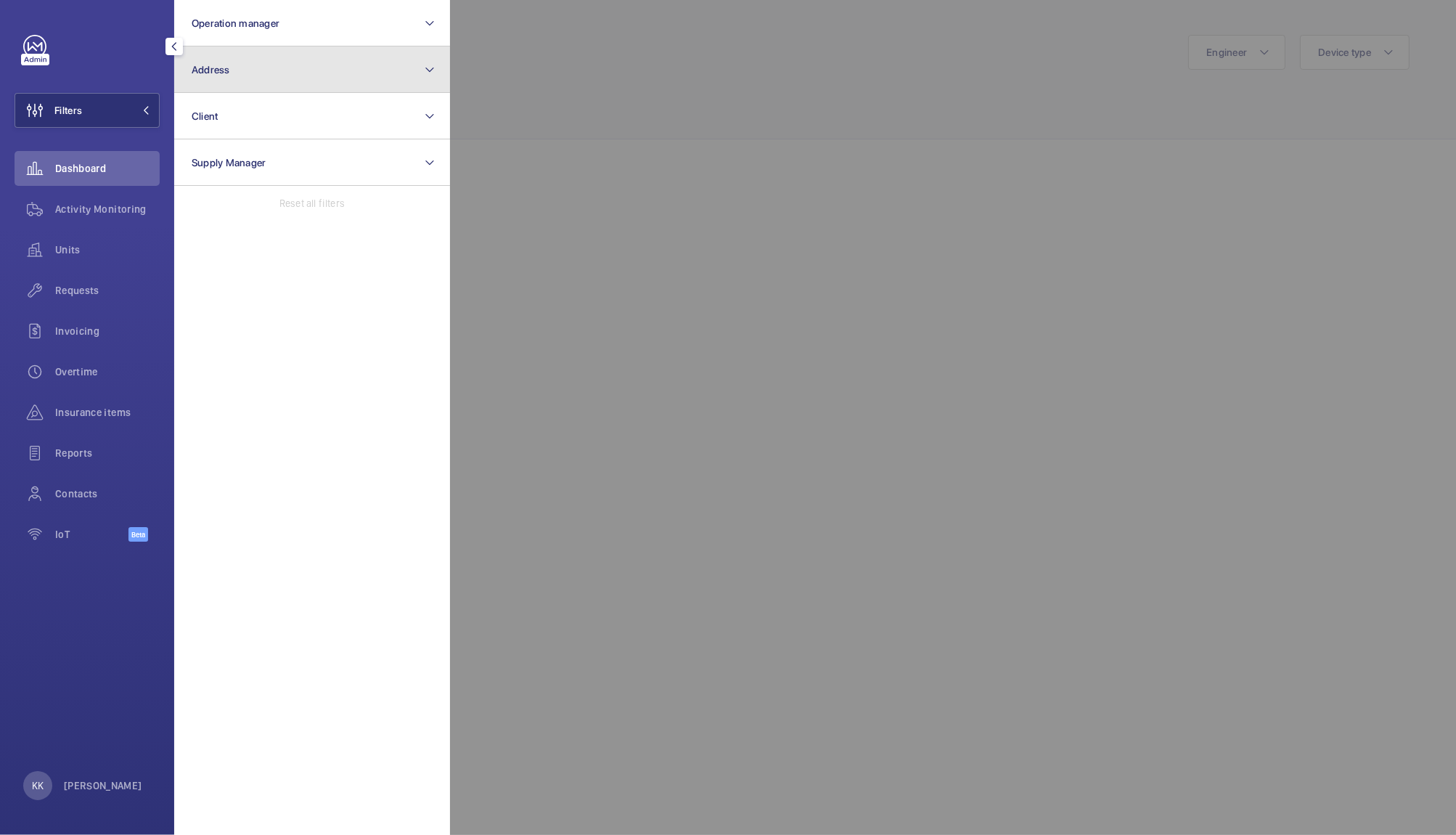
click at [221, 76] on button "Address" at bounding box center [312, 69] width 276 height 47
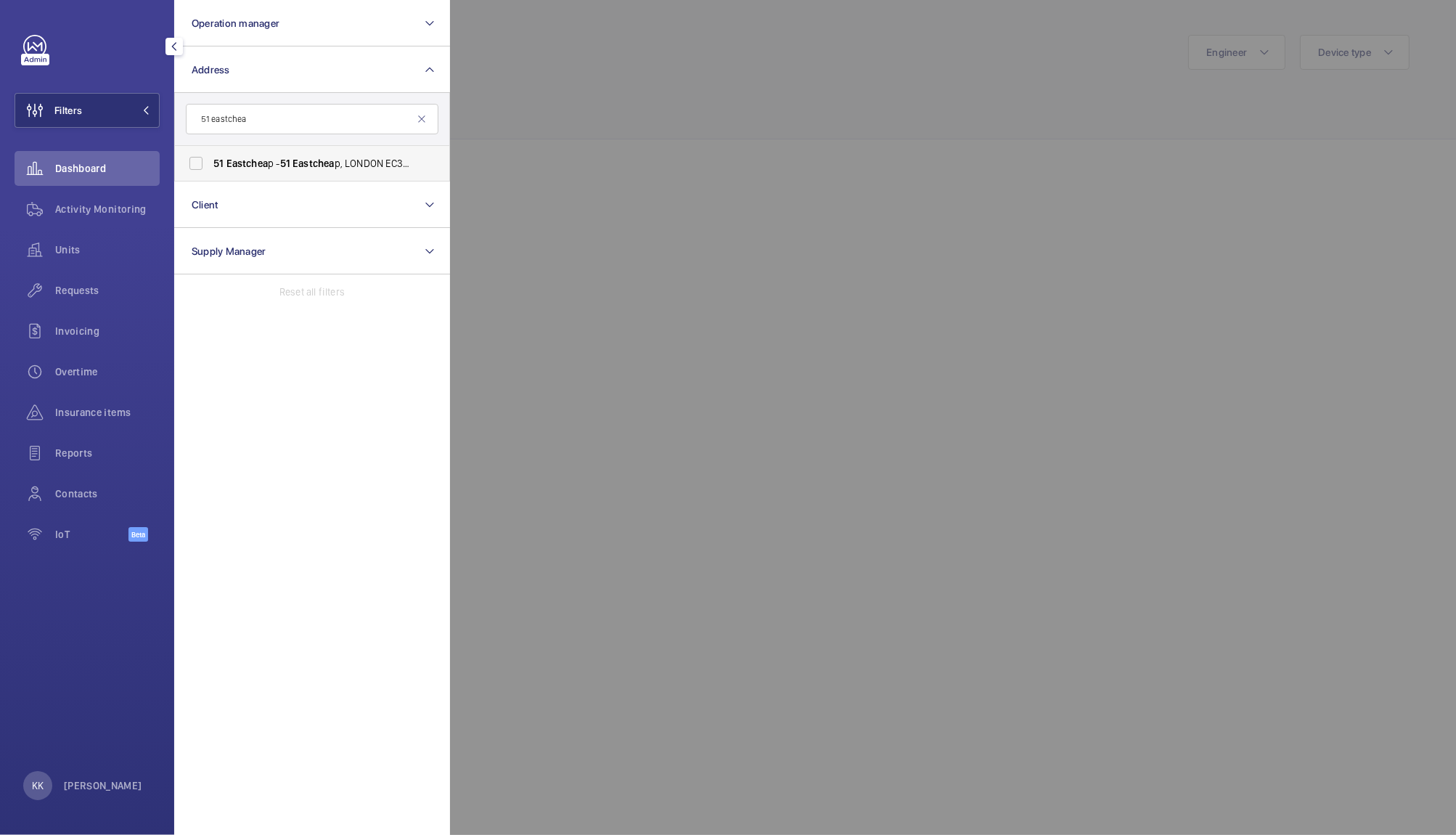
type input "51 eastchea"
click at [286, 169] on span "51" at bounding box center [286, 164] width 10 height 12
click at [210, 169] on input "[STREET_ADDRESS]" at bounding box center [195, 163] width 29 height 29
checkbox input "true"
click at [611, 137] on div at bounding box center [1178, 418] width 1456 height 835
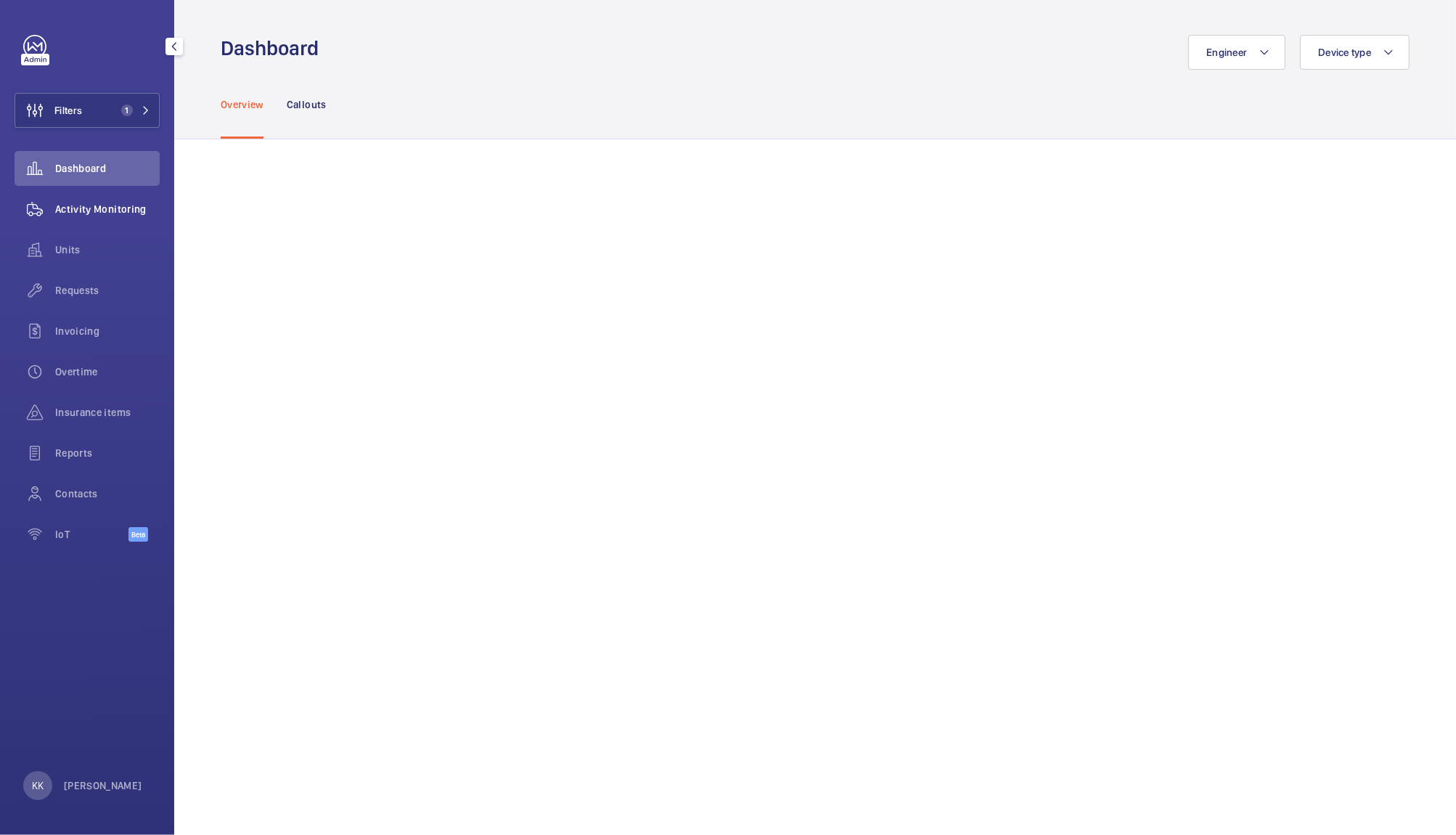
click at [128, 195] on div "Activity Monitoring" at bounding box center [87, 208] width 145 height 35
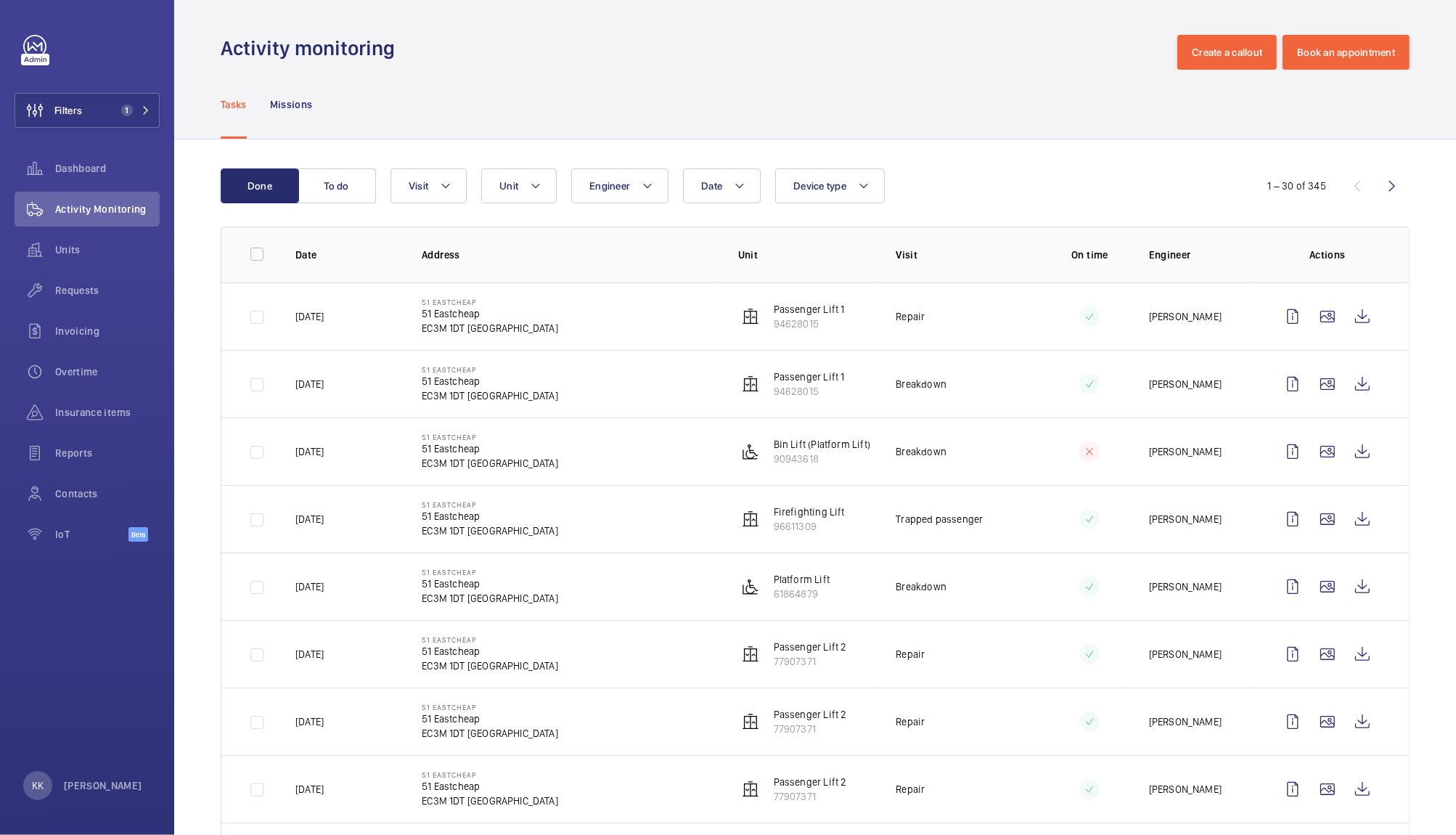
click at [1345, 319] on wm-front-icon-button at bounding box center [1362, 316] width 35 height 35
